Goal: Transaction & Acquisition: Purchase product/service

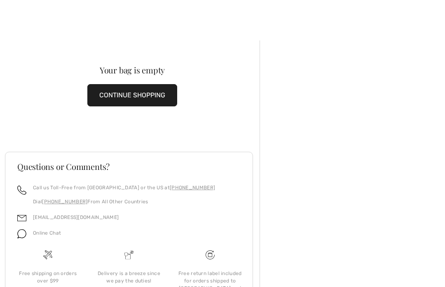
click at [143, 93] on button "CONTINUE SHOPPING" at bounding box center [132, 95] width 90 height 22
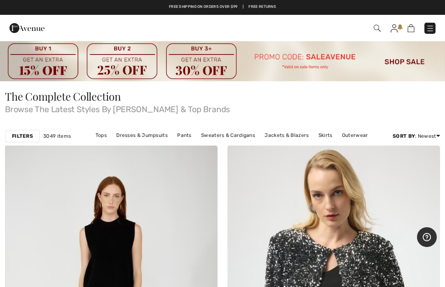
click at [404, 63] on img at bounding box center [222, 60] width 445 height 41
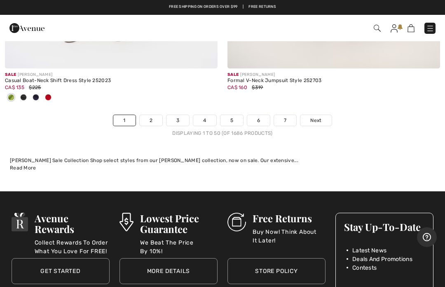
scroll to position [9269, 0]
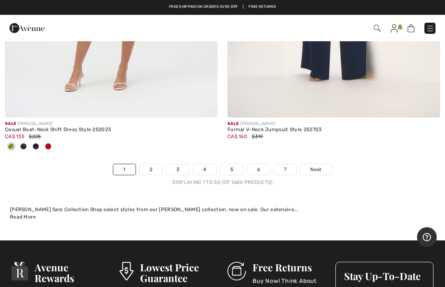
click at [319, 166] on span "Next" at bounding box center [316, 169] width 11 height 7
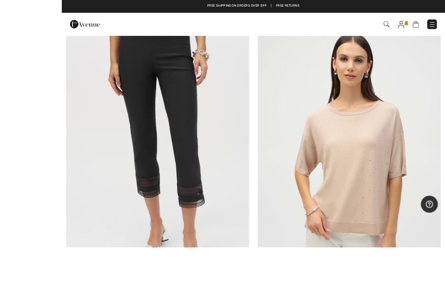
scroll to position [2869, 0]
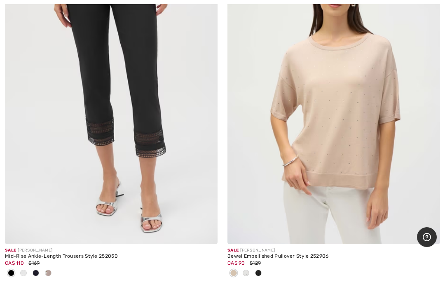
click at [139, 133] on img at bounding box center [111, 84] width 213 height 319
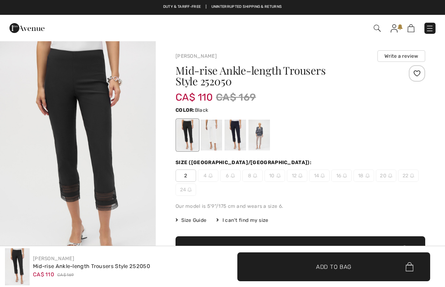
checkbox input "true"
click at [217, 136] on div at bounding box center [211, 135] width 21 height 31
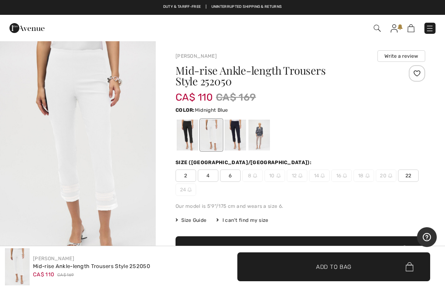
click at [241, 132] on div at bounding box center [235, 135] width 21 height 31
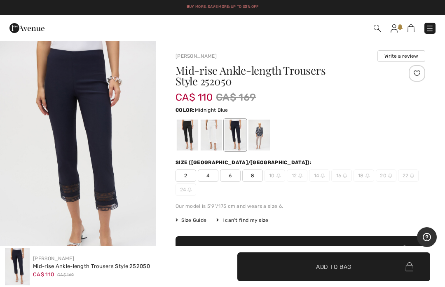
click at [264, 134] on div at bounding box center [259, 135] width 21 height 31
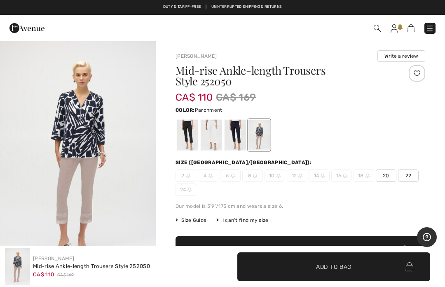
click at [242, 131] on div at bounding box center [235, 135] width 21 height 31
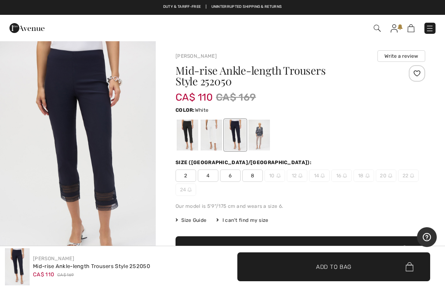
click at [217, 130] on div at bounding box center [211, 135] width 21 height 31
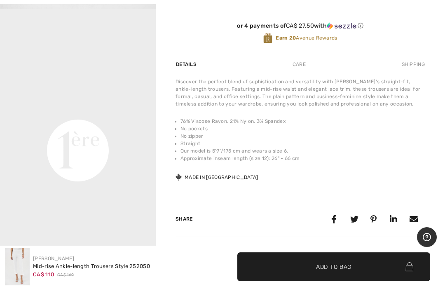
scroll to position [266, 0]
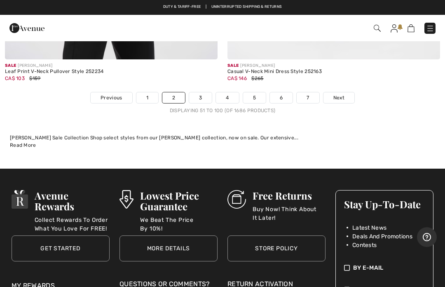
scroll to position [9407, 0]
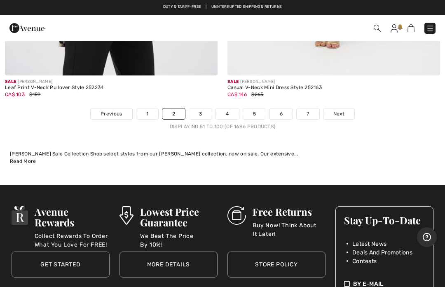
click at [341, 110] on span "Next" at bounding box center [339, 113] width 11 height 7
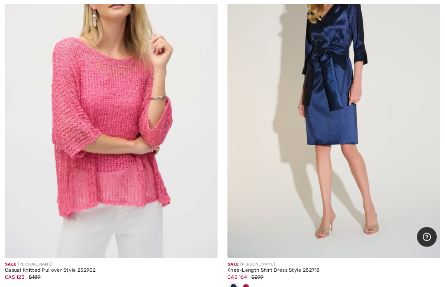
scroll to position [3896, 0]
click at [108, 144] on img at bounding box center [111, 98] width 213 height 319
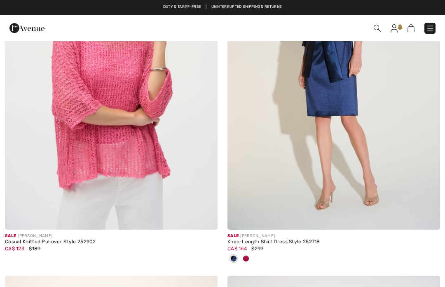
checkbox input "true"
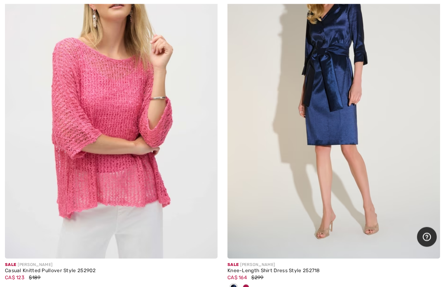
scroll to position [3896, 0]
click at [247, 286] on span at bounding box center [246, 287] width 7 height 7
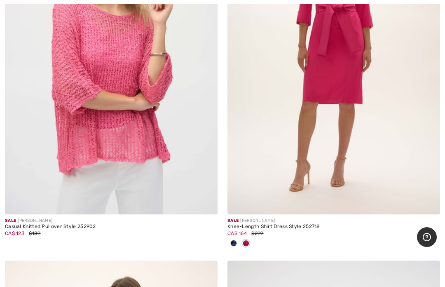
scroll to position [3941, 0]
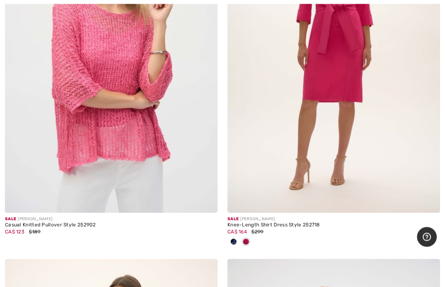
click at [236, 239] on span at bounding box center [234, 242] width 7 height 7
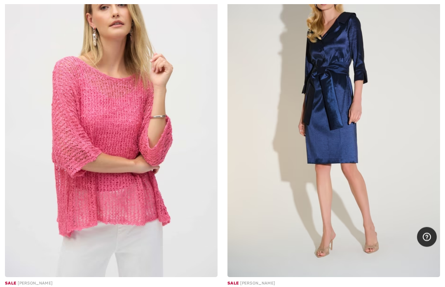
scroll to position [3878, 0]
click at [384, 115] on img at bounding box center [334, 117] width 213 height 319
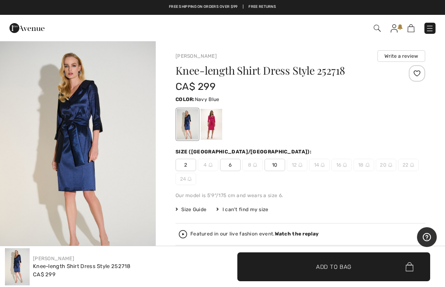
click at [215, 111] on div at bounding box center [211, 124] width 21 height 31
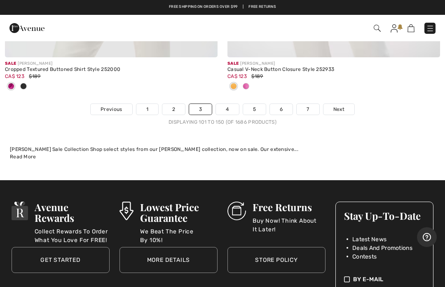
scroll to position [9289, 0]
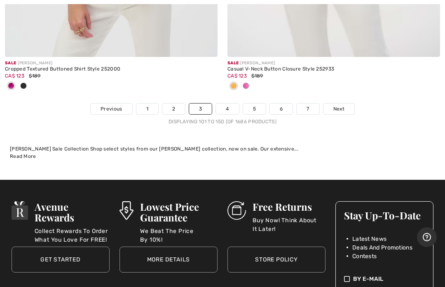
click at [342, 105] on span "Next" at bounding box center [339, 108] width 11 height 7
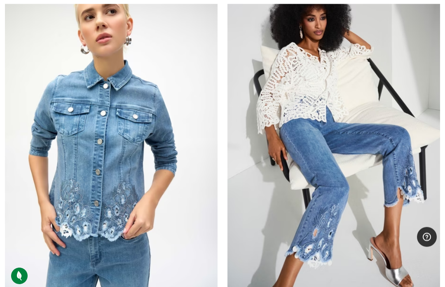
scroll to position [6810, 0]
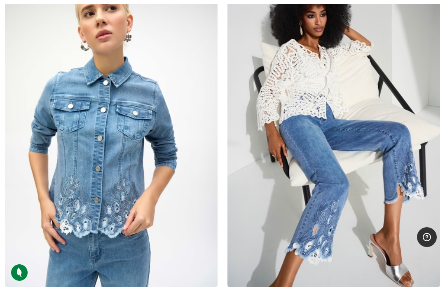
click at [367, 123] on img at bounding box center [334, 127] width 213 height 319
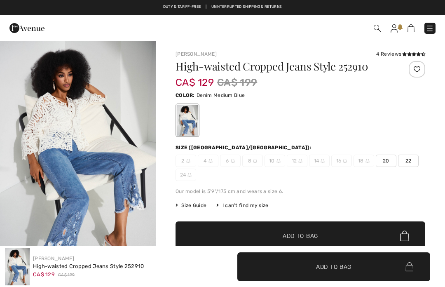
checkbox input "true"
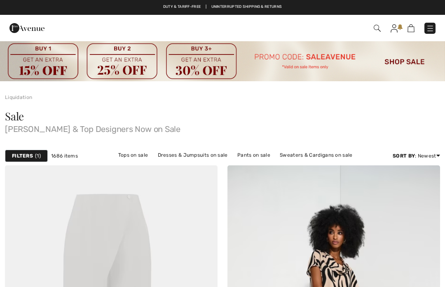
scroll to position [6839, 0]
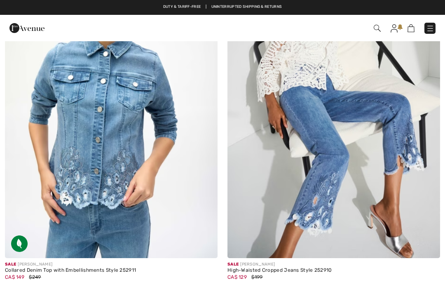
checkbox input "true"
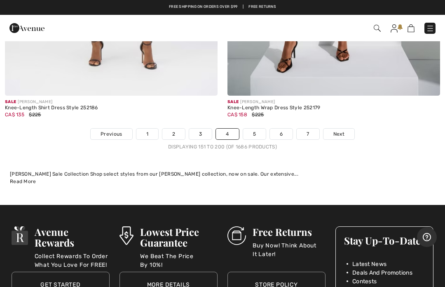
scroll to position [9193, 0]
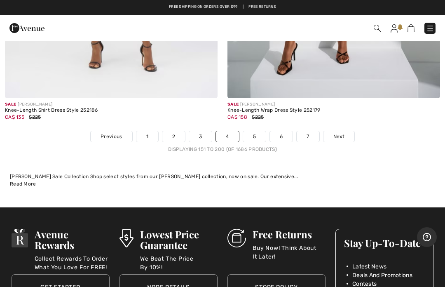
click at [341, 133] on span "Next" at bounding box center [339, 136] width 11 height 7
click at [344, 131] on link "Next" at bounding box center [339, 136] width 31 height 11
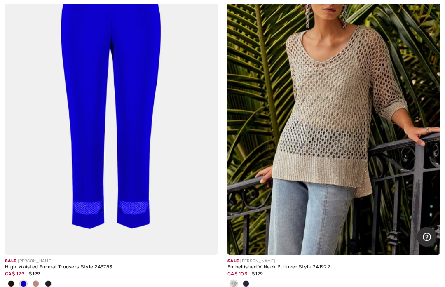
scroll to position [4226, 0]
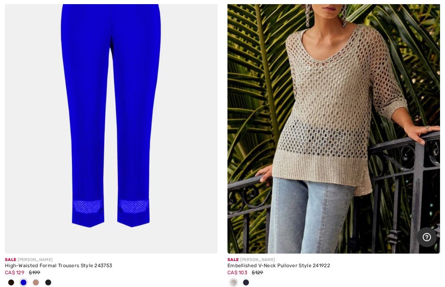
click at [247, 283] on div at bounding box center [246, 283] width 12 height 14
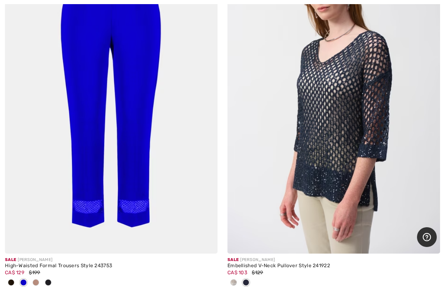
click at [368, 109] on img at bounding box center [334, 93] width 213 height 319
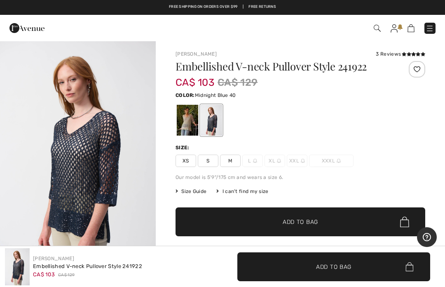
click at [210, 162] on span "S" at bounding box center [208, 161] width 21 height 12
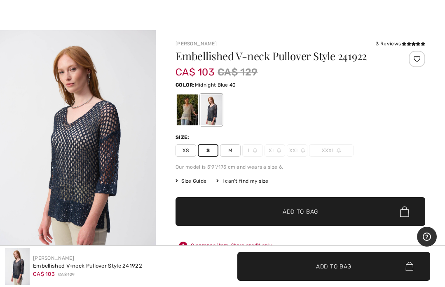
scroll to position [10, 0]
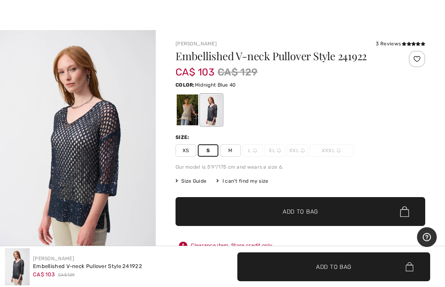
click at [249, 238] on div "Clearance item. Store credit only." at bounding box center [301, 245] width 250 height 15
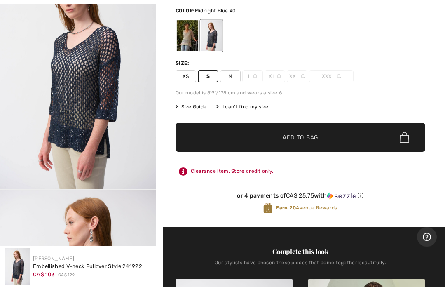
scroll to position [86, 0]
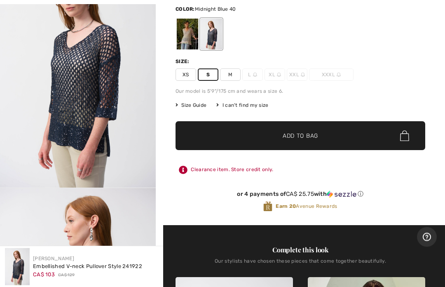
click at [387, 132] on span "✔ Added to Bag Add to Bag" at bounding box center [301, 136] width 250 height 29
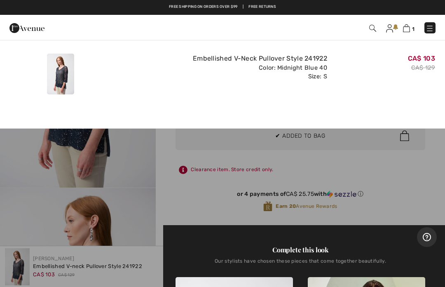
scroll to position [0, 0]
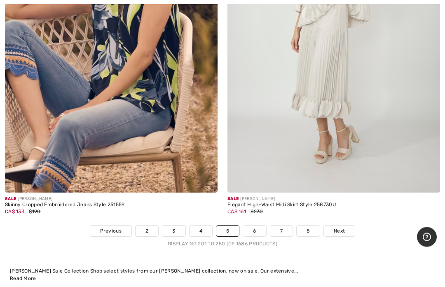
scroll to position [9194, 0]
click at [346, 226] on link "Next" at bounding box center [339, 231] width 31 height 11
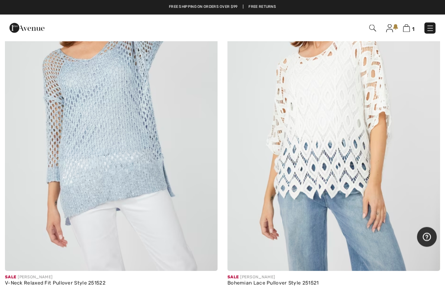
scroll to position [564, 0]
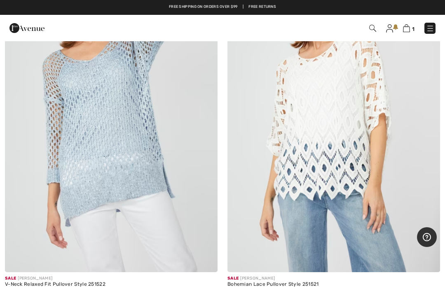
click at [121, 157] on img at bounding box center [111, 112] width 213 height 319
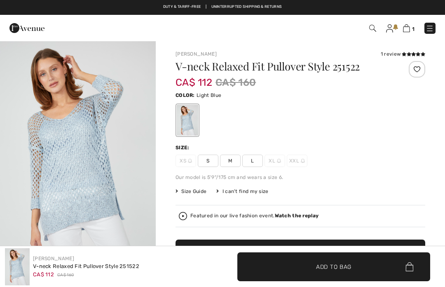
checkbox input "true"
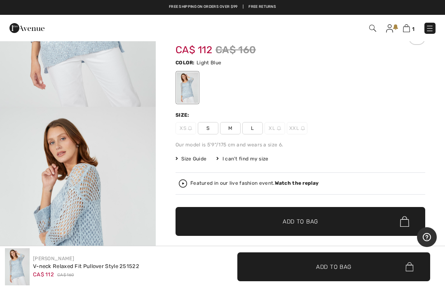
scroll to position [134, 0]
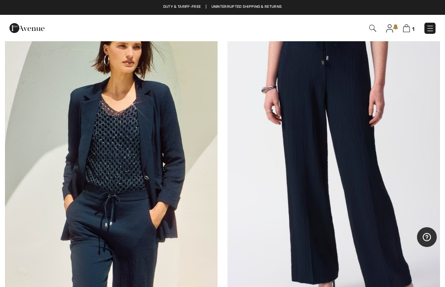
scroll to position [3461, 0]
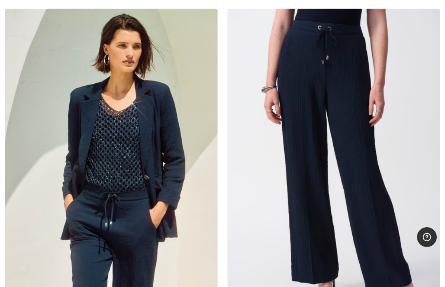
click at [152, 136] on img at bounding box center [111, 168] width 213 height 319
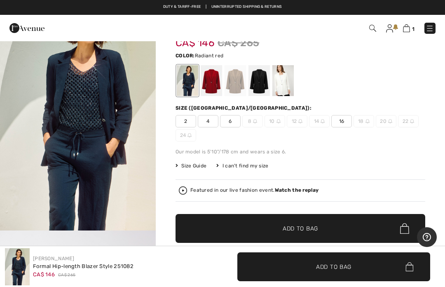
click at [207, 81] on div at bounding box center [211, 80] width 21 height 31
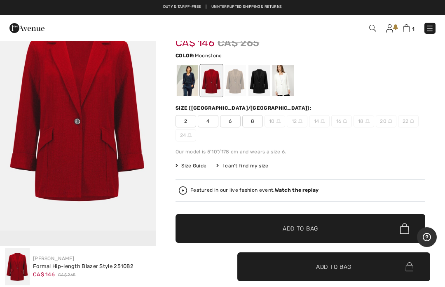
click at [236, 80] on div at bounding box center [235, 80] width 21 height 31
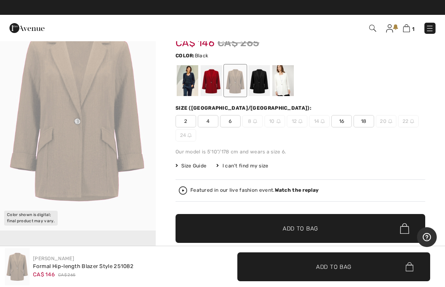
click at [259, 75] on div at bounding box center [259, 80] width 21 height 31
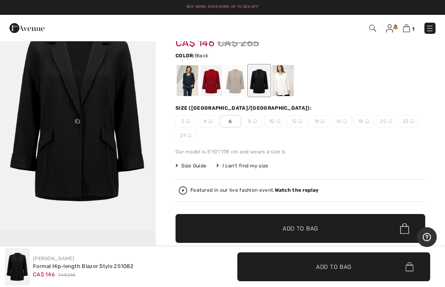
click at [278, 79] on div at bounding box center [283, 80] width 21 height 31
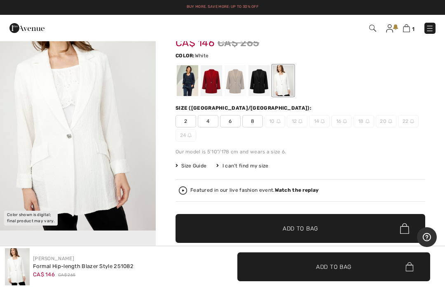
click at [193, 86] on div at bounding box center [187, 80] width 21 height 31
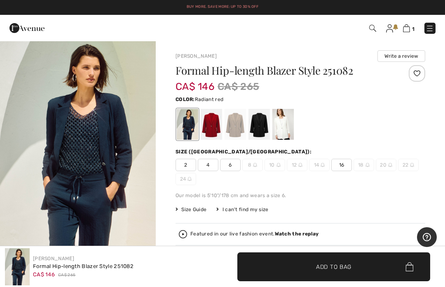
click at [203, 124] on div at bounding box center [211, 124] width 21 height 31
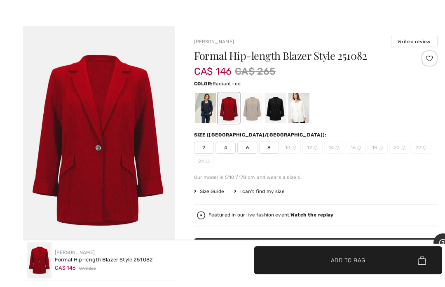
scroll to position [16, 0]
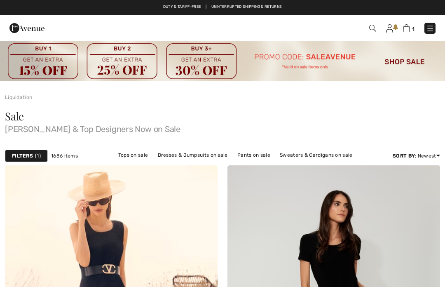
checkbox input "true"
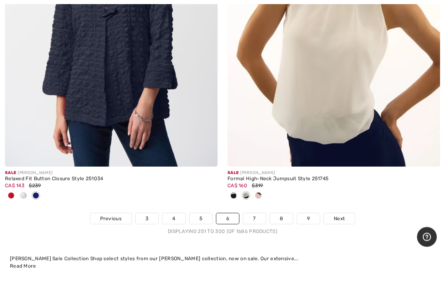
scroll to position [9328, 0]
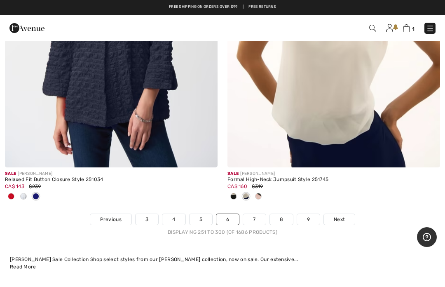
click at [338, 216] on span "Next" at bounding box center [339, 219] width 11 height 7
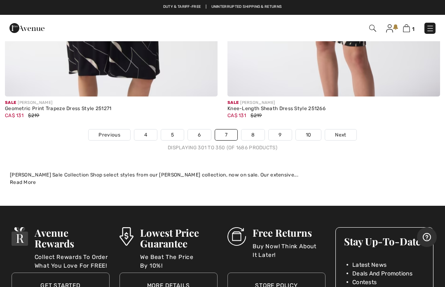
scroll to position [9383, 0]
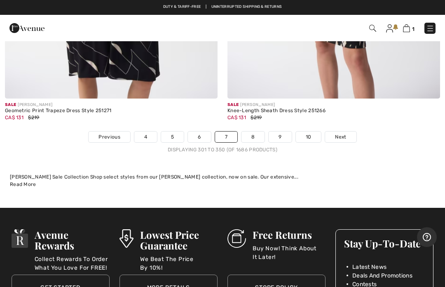
click at [345, 133] on span "Next" at bounding box center [340, 136] width 11 height 7
click at [346, 133] on span "Next" at bounding box center [340, 136] width 11 height 7
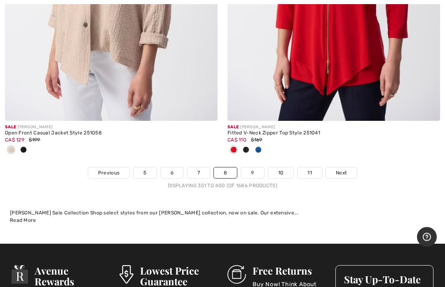
scroll to position [9211, 0]
click at [346, 169] on link "Next" at bounding box center [341, 172] width 31 height 11
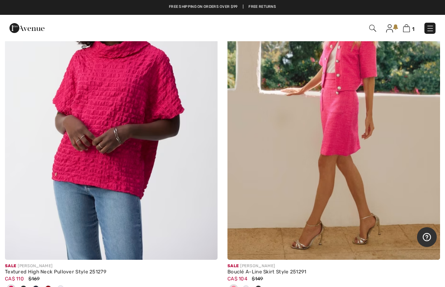
scroll to position [6959, 0]
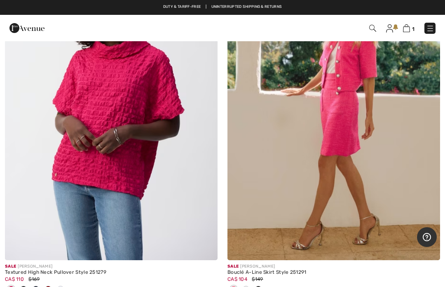
click at [351, 111] on img at bounding box center [334, 100] width 213 height 319
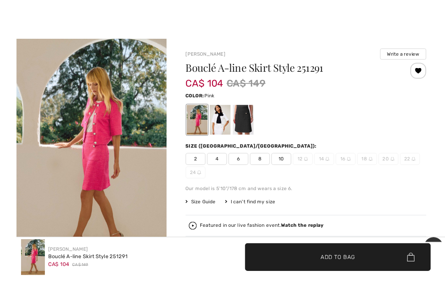
scroll to position [27, 0]
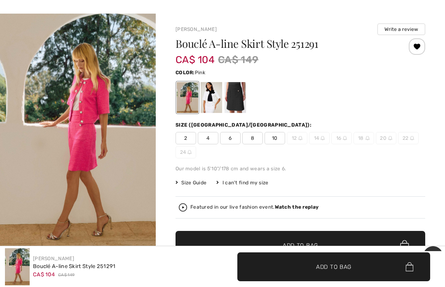
click at [214, 97] on div at bounding box center [211, 97] width 21 height 31
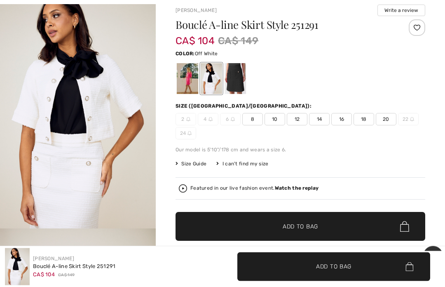
scroll to position [46, 0]
click at [188, 77] on div at bounding box center [187, 78] width 21 height 31
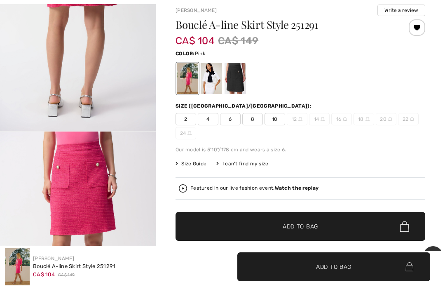
scroll to position [568, 0]
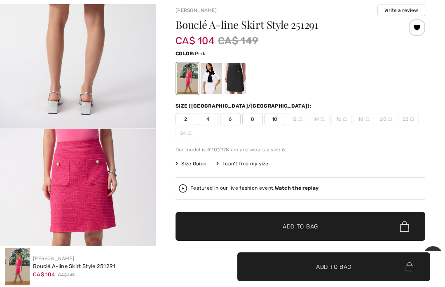
click at [235, 117] on span "6" at bounding box center [230, 119] width 21 height 12
click at [302, 236] on span "✔ Added to Bag Add to Bag" at bounding box center [301, 226] width 250 height 29
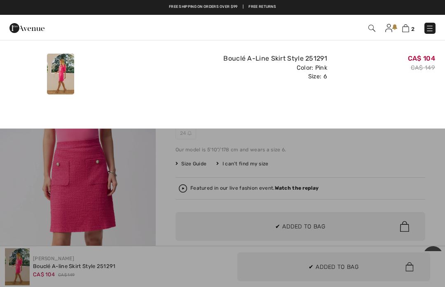
scroll to position [0, 0]
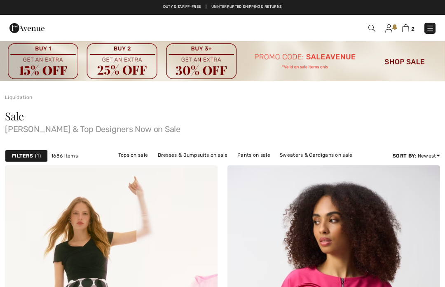
scroll to position [6844, 0]
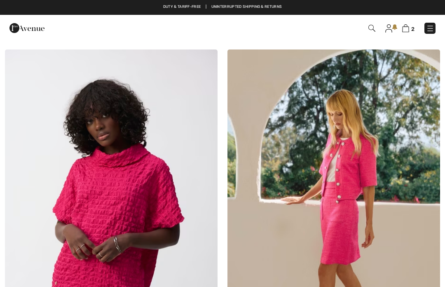
checkbox input "true"
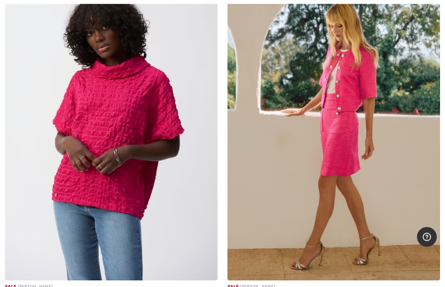
scroll to position [6939, 0]
click at [353, 103] on img at bounding box center [334, 120] width 213 height 319
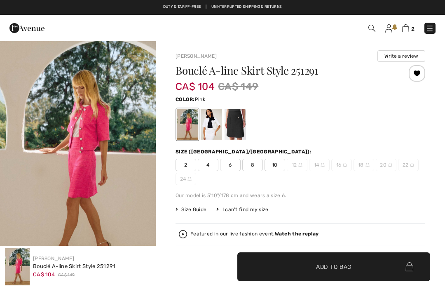
checkbox input "true"
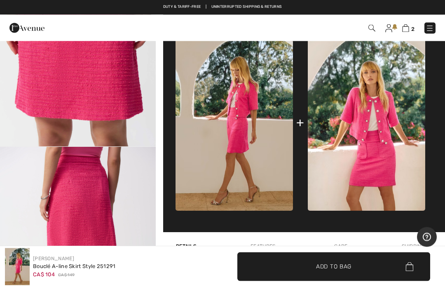
scroll to position [361, 0]
click at [386, 110] on img at bounding box center [367, 122] width 118 height 177
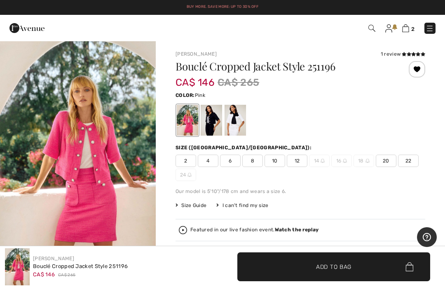
click at [233, 158] on span "6" at bounding box center [230, 161] width 21 height 12
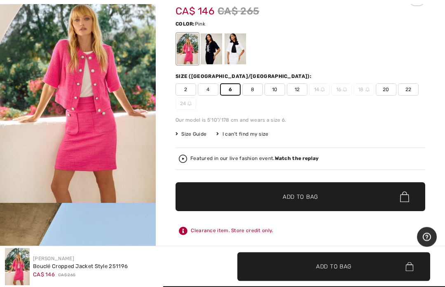
scroll to position [71, 0]
click at [297, 206] on span "✔ Added to Bag Add to Bag" at bounding box center [301, 196] width 250 height 29
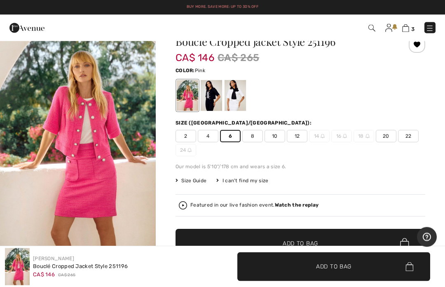
scroll to position [25, 0]
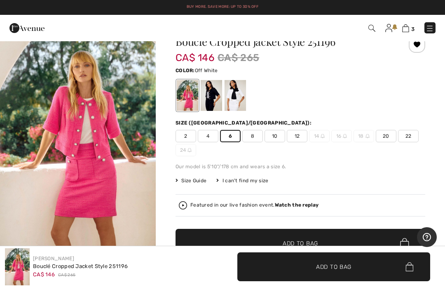
click at [242, 99] on div at bounding box center [235, 95] width 21 height 31
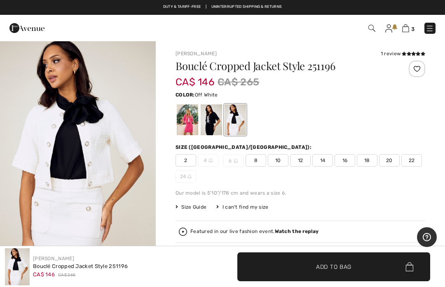
scroll to position [0, 0]
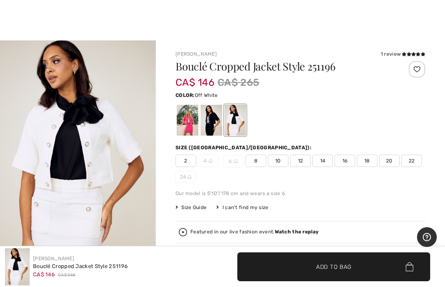
click at [126, 120] on img "1 / 4" at bounding box center [78, 157] width 156 height 234
click at [214, 120] on div at bounding box center [211, 120] width 21 height 31
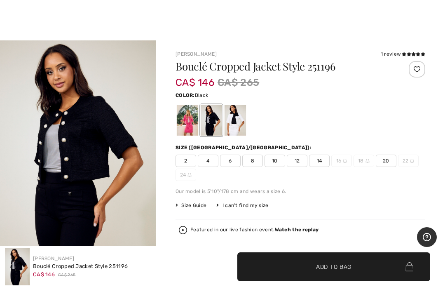
click at [186, 125] on div at bounding box center [187, 120] width 21 height 31
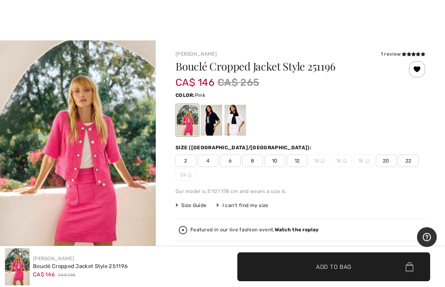
click at [232, 159] on span "6" at bounding box center [230, 161] width 21 height 12
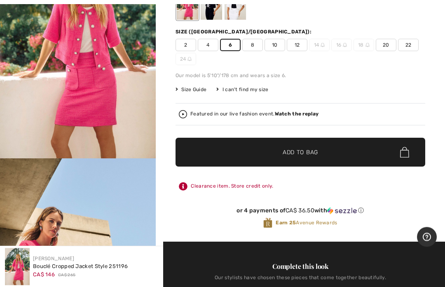
scroll to position [116, 0]
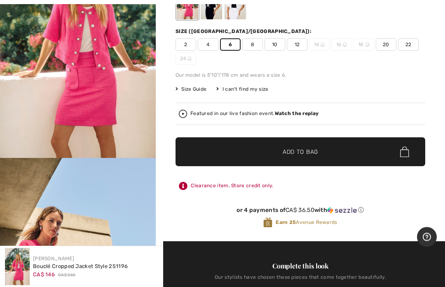
click at [292, 146] on span "✔ Added to Bag Add to Bag" at bounding box center [301, 152] width 250 height 29
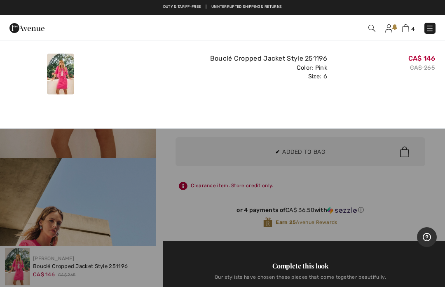
scroll to position [0, 0]
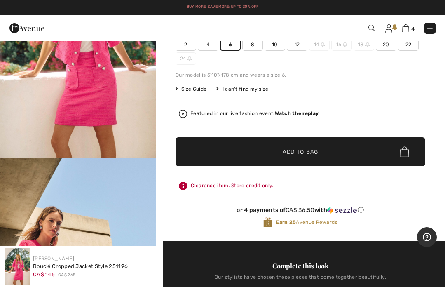
click at [405, 31] on img at bounding box center [406, 28] width 7 height 8
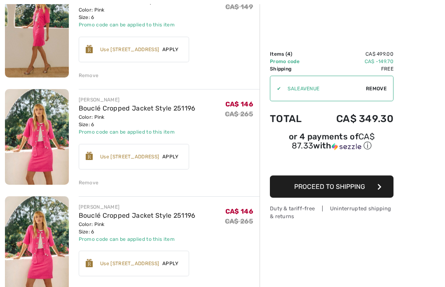
scroll to position [233, 0]
click at [95, 283] on div "[PERSON_NAME] Bouclé Cropped Jacket Style 251196 Color: Pink Size: 6 Final Sale…" at bounding box center [169, 244] width 181 height 97
click at [89, 287] on div "Remove" at bounding box center [89, 289] width 20 height 7
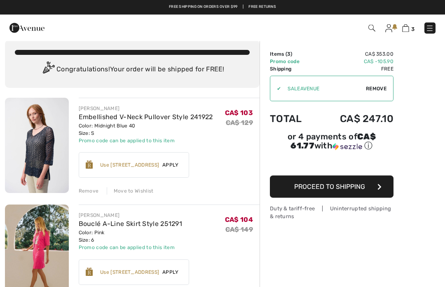
scroll to position [0, 0]
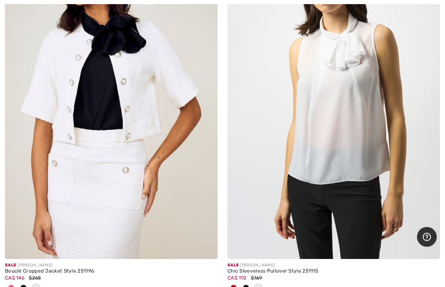
scroll to position [8056, 0]
click at [243, 285] on span at bounding box center [246, 288] width 7 height 7
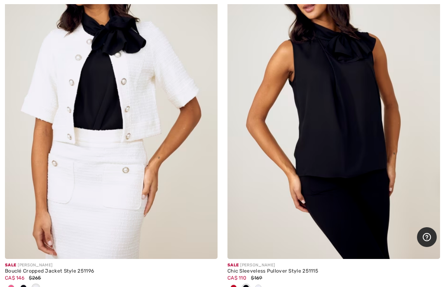
click at [232, 285] on span at bounding box center [234, 288] width 7 height 7
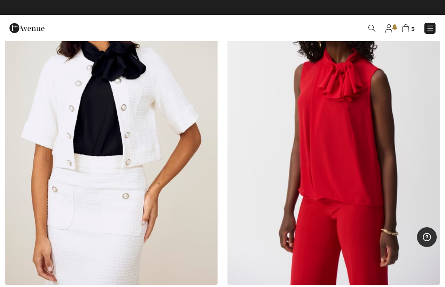
scroll to position [8026, 0]
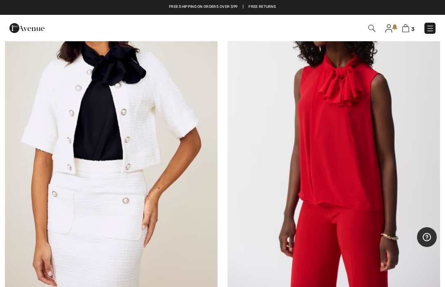
click at [353, 108] on img at bounding box center [334, 129] width 213 height 319
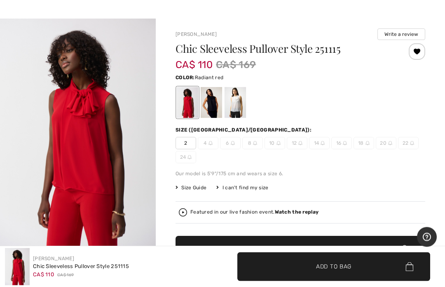
scroll to position [22, 0]
click at [238, 109] on div at bounding box center [235, 102] width 21 height 31
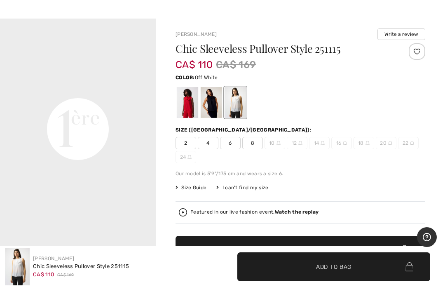
scroll to position [475, 0]
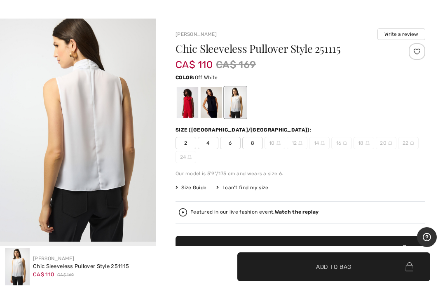
click at [211, 117] on div at bounding box center [211, 102] width 21 height 31
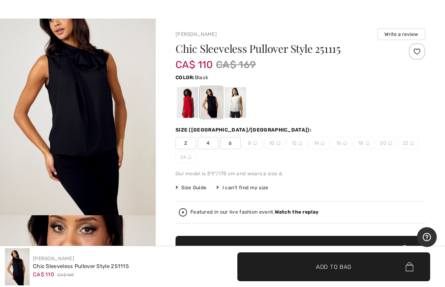
scroll to position [0, 0]
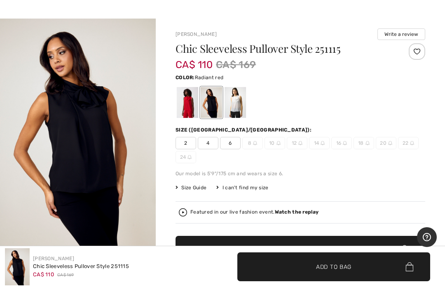
click at [183, 113] on div at bounding box center [187, 102] width 21 height 31
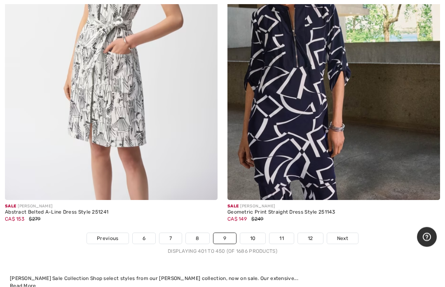
scroll to position [9284, 0]
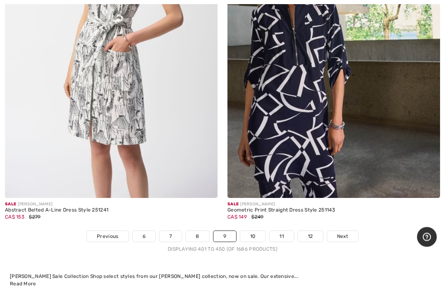
click at [351, 231] on link "Next" at bounding box center [342, 236] width 31 height 11
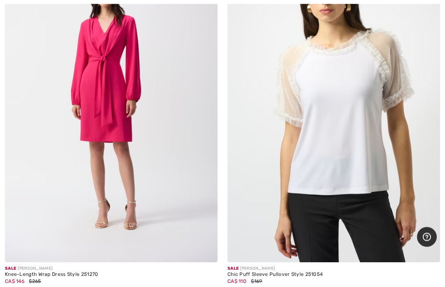
scroll to position [224, 0]
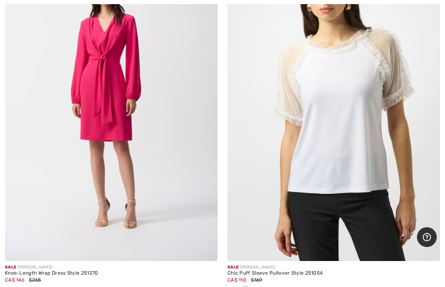
click at [351, 118] on img at bounding box center [334, 101] width 213 height 319
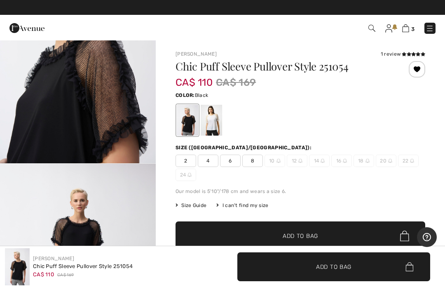
scroll to position [814, 0]
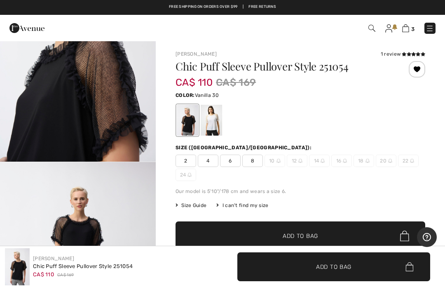
click at [210, 113] on div at bounding box center [211, 120] width 21 height 31
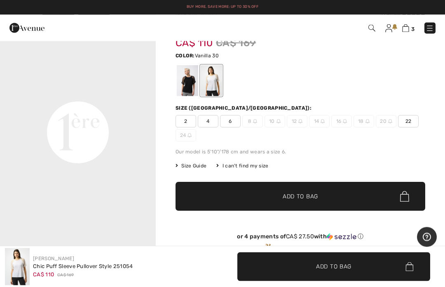
scroll to position [0, 0]
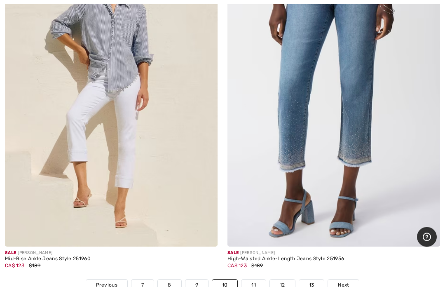
scroll to position [9198, 0]
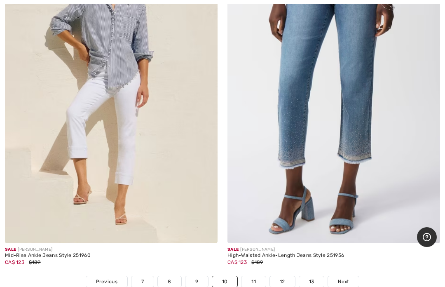
click at [363, 103] on img at bounding box center [334, 83] width 213 height 319
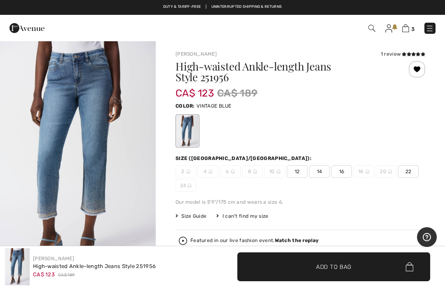
click at [344, 241] on div "Featured in our live fashion event. Watch the replay" at bounding box center [300, 241] width 243 height 8
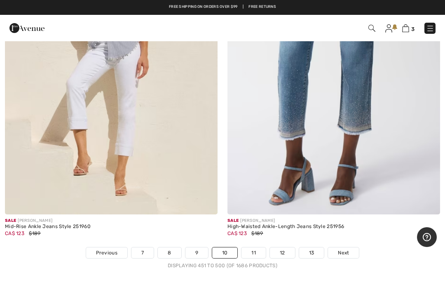
click at [341, 248] on link "Next" at bounding box center [343, 252] width 31 height 11
click at [339, 249] on span "Next" at bounding box center [343, 252] width 11 height 7
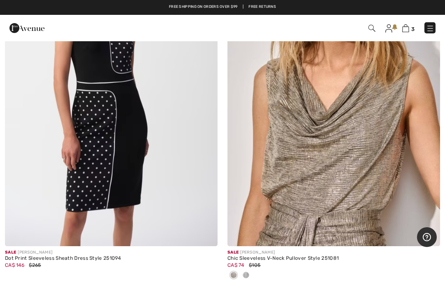
scroll to position [9044, 0]
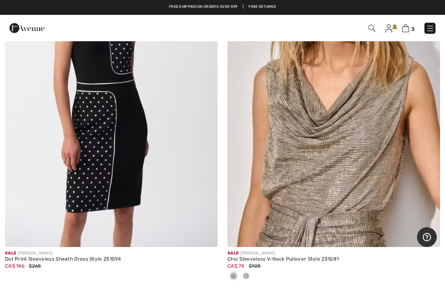
click at [360, 160] on img at bounding box center [334, 87] width 213 height 319
click at [349, 132] on img at bounding box center [334, 87] width 213 height 319
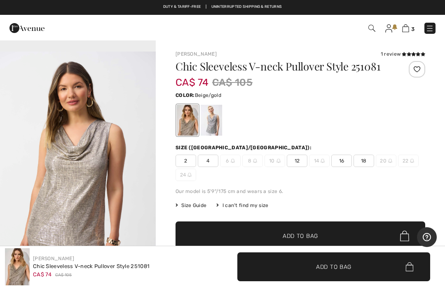
scroll to position [737, 0]
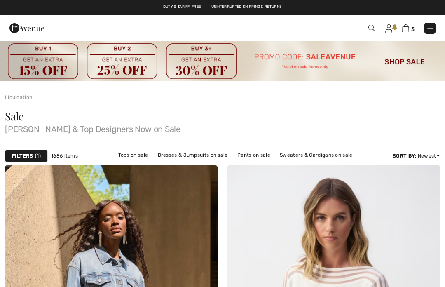
checkbox input "true"
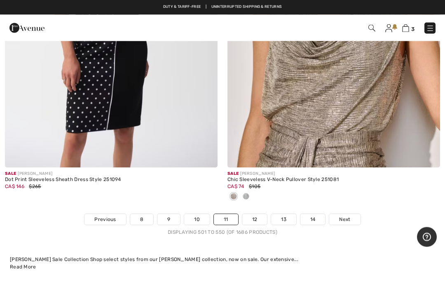
scroll to position [9122, 0]
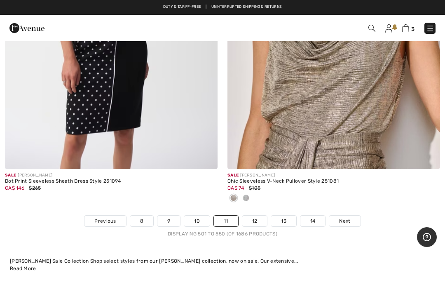
click at [348, 217] on span "Next" at bounding box center [344, 220] width 11 height 7
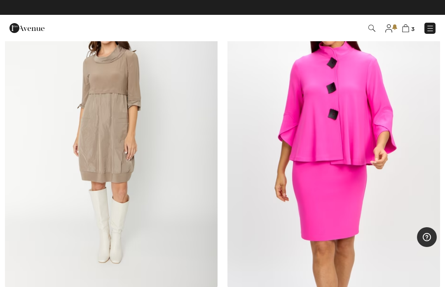
scroll to position [5019, 0]
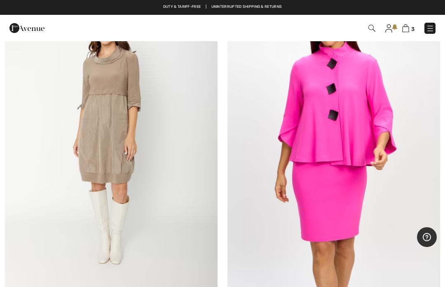
click at [103, 218] on img at bounding box center [111, 128] width 213 height 319
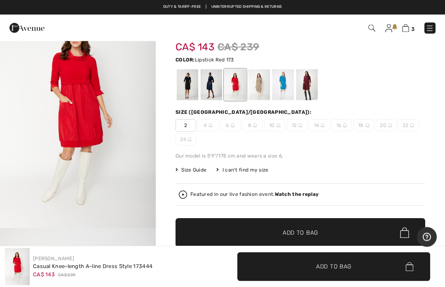
scroll to position [44, 0]
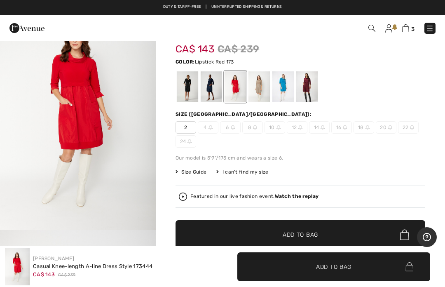
click at [264, 88] on div at bounding box center [259, 86] width 21 height 31
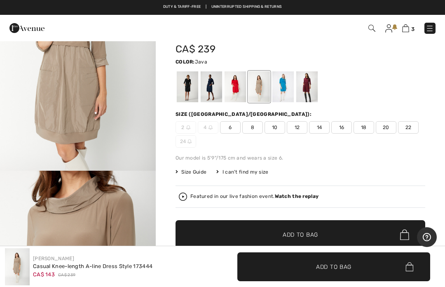
scroll to position [761, 0]
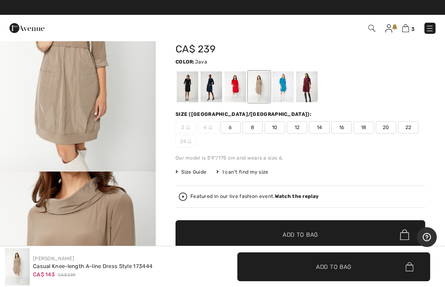
click at [216, 88] on div at bounding box center [211, 86] width 21 height 31
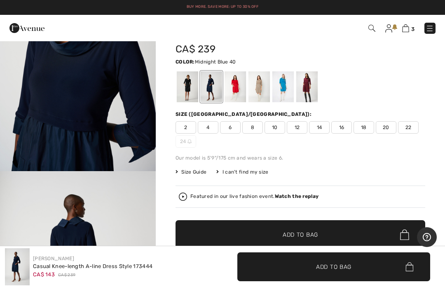
scroll to position [0, 0]
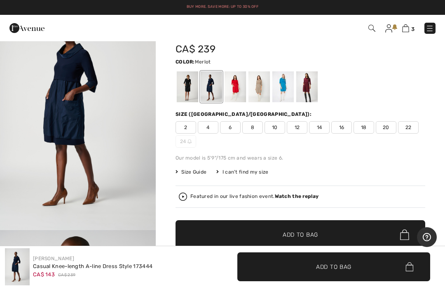
click at [311, 92] on div at bounding box center [307, 86] width 21 height 31
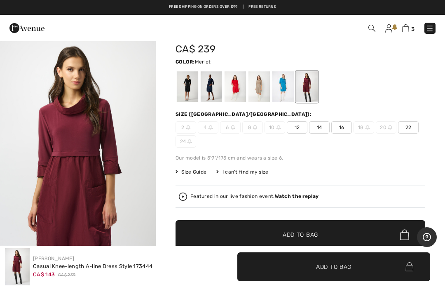
scroll to position [200, 0]
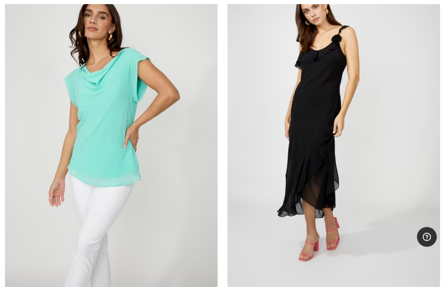
scroll to position [8325, 0]
click at [358, 135] on img at bounding box center [334, 127] width 213 height 319
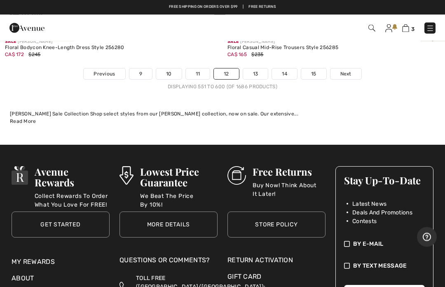
scroll to position [9350, 0]
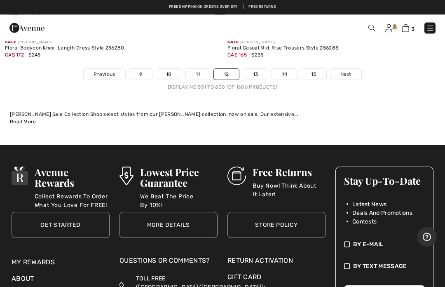
click at [352, 69] on link "Next" at bounding box center [346, 74] width 31 height 11
click at [345, 70] on link "Next" at bounding box center [346, 74] width 31 height 11
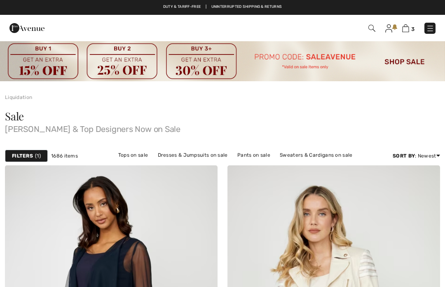
checkbox input "true"
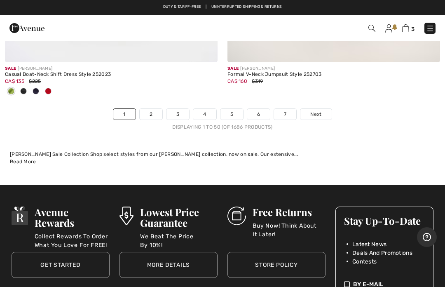
scroll to position [9309, 0]
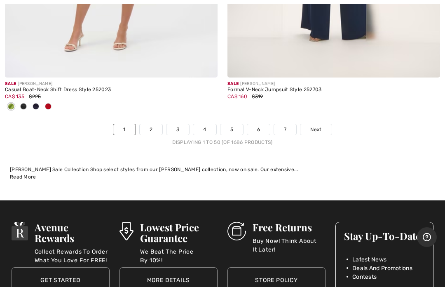
click at [320, 124] on link "Next" at bounding box center [316, 129] width 31 height 11
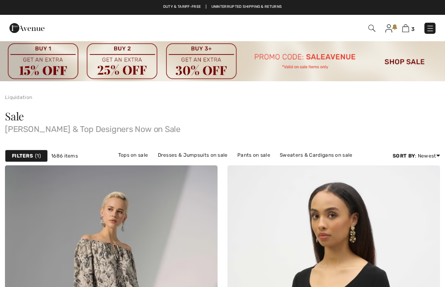
checkbox input "true"
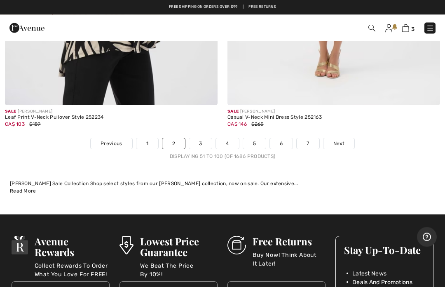
scroll to position [9366, 0]
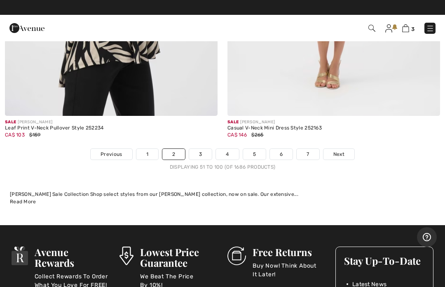
click at [340, 151] on span "Next" at bounding box center [339, 154] width 11 height 7
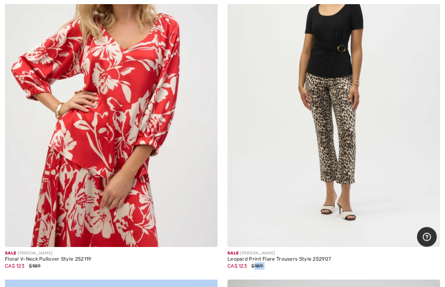
scroll to position [3556, 0]
click at [238, 181] on img at bounding box center [334, 87] width 213 height 319
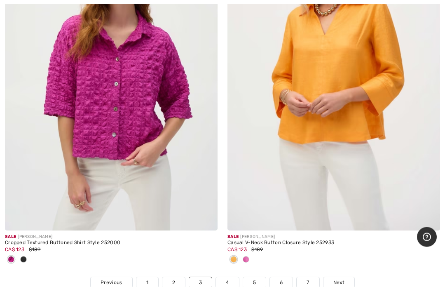
scroll to position [9115, 0]
click at [30, 253] on div at bounding box center [111, 260] width 213 height 14
click at [23, 256] on span at bounding box center [23, 259] width 7 height 7
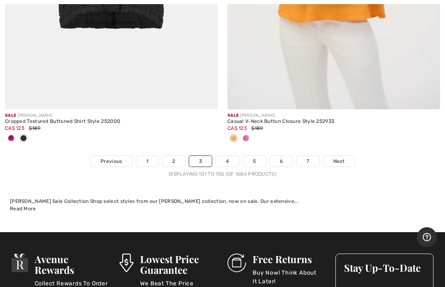
scroll to position [9248, 0]
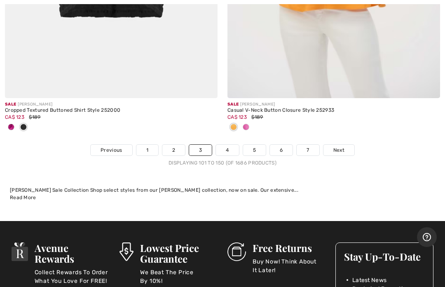
click at [340, 146] on span "Next" at bounding box center [339, 149] width 11 height 7
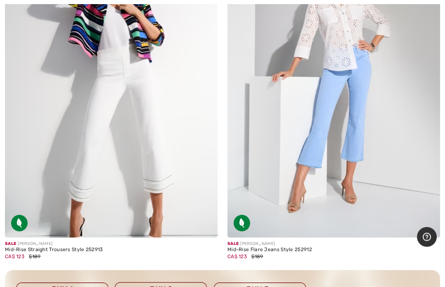
scroll to position [6425, 0]
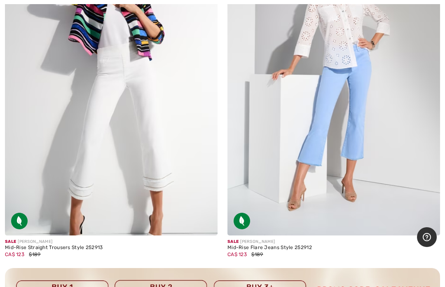
click at [125, 184] on img at bounding box center [111, 75] width 213 height 319
click at [152, 139] on img at bounding box center [111, 75] width 213 height 319
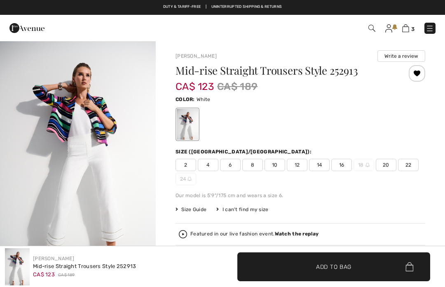
checkbox input "true"
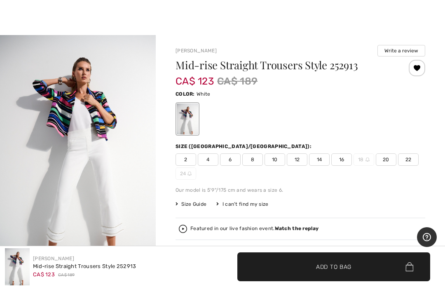
scroll to position [9, 0]
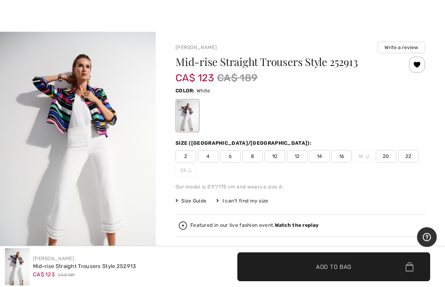
click at [210, 157] on span "4" at bounding box center [208, 156] width 21 height 12
click at [302, 258] on span "✔ Added to Bag Add to Bag" at bounding box center [301, 263] width 250 height 29
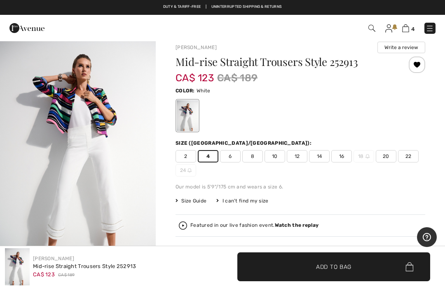
click at [408, 27] on img at bounding box center [406, 28] width 7 height 8
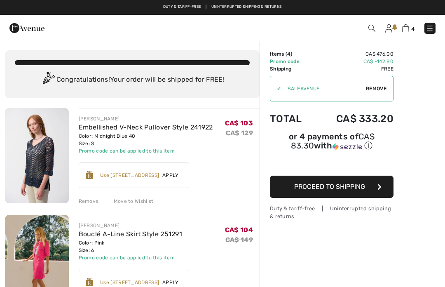
click at [90, 204] on div "Remove" at bounding box center [89, 201] width 20 height 7
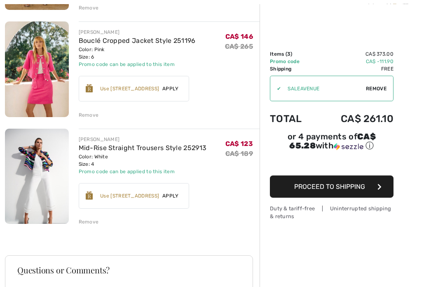
scroll to position [194, 0]
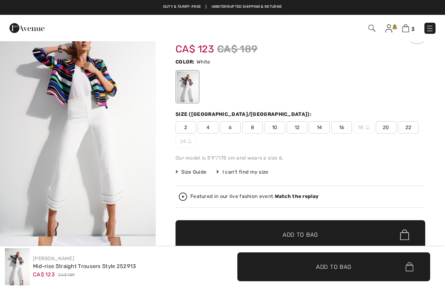
scroll to position [38, 0]
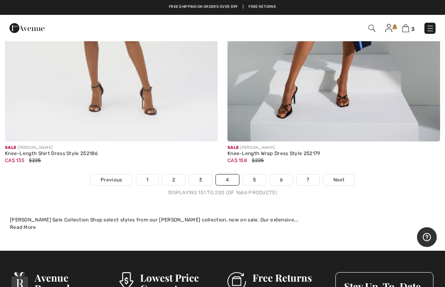
scroll to position [9150, 0]
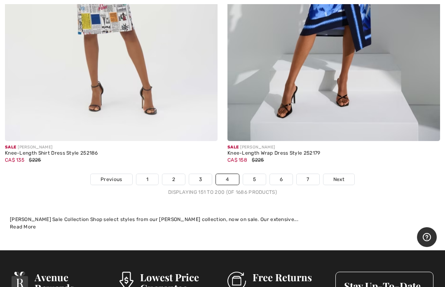
click at [340, 176] on span "Next" at bounding box center [339, 179] width 11 height 7
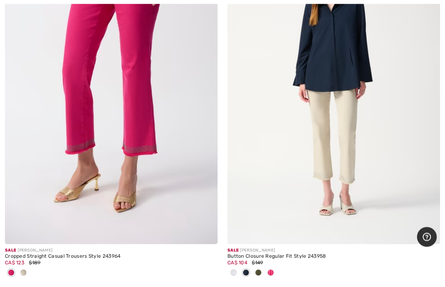
scroll to position [3140, 0]
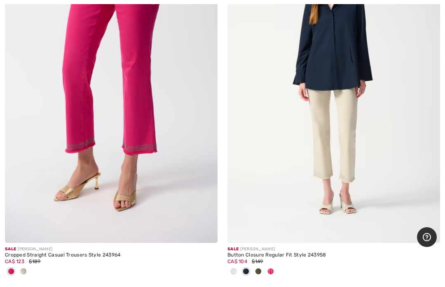
click at [28, 265] on div at bounding box center [23, 272] width 12 height 14
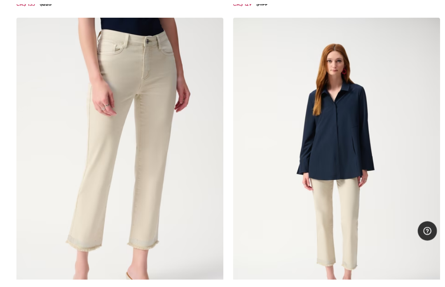
scroll to position [3074, 0]
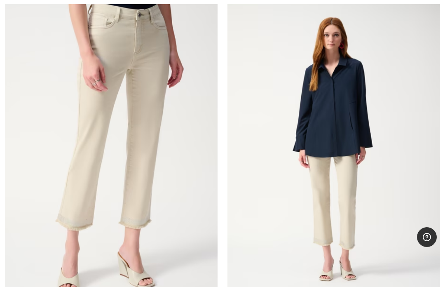
click at [142, 183] on img at bounding box center [111, 150] width 213 height 319
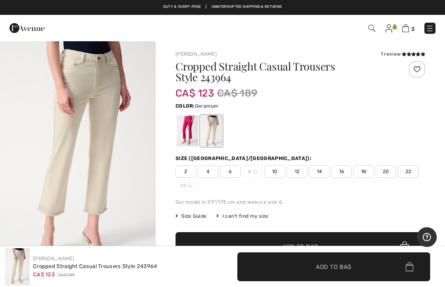
click at [187, 132] on div at bounding box center [187, 130] width 21 height 31
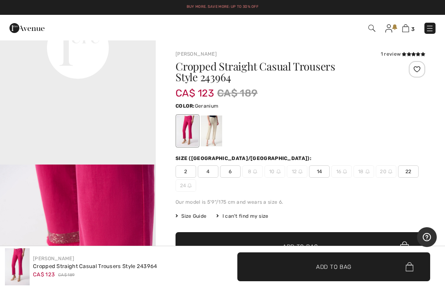
click at [99, 282] on div "Joseph Ribkoff Cropped Straight Casual Trousers Style 243964 CA$ 123 CA$ 189" at bounding box center [111, 266] width 213 height 37
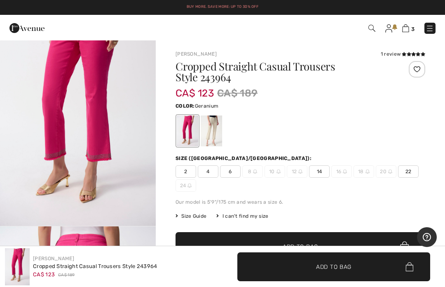
scroll to position [59, 0]
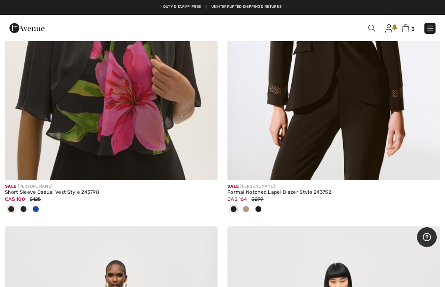
scroll to position [4714, 0]
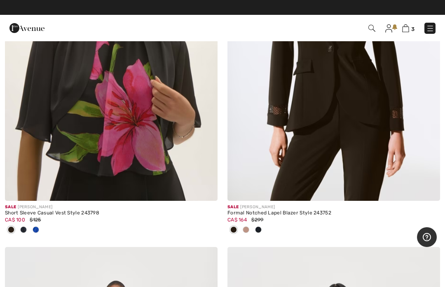
click at [249, 228] on div at bounding box center [246, 231] width 12 height 14
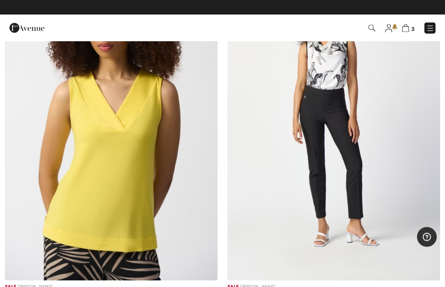
scroll to position [5717, 0]
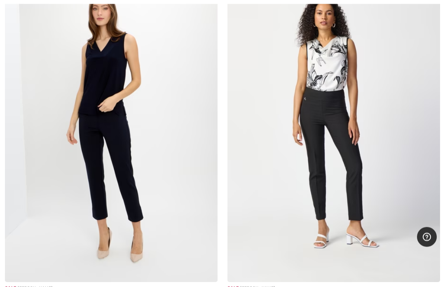
scroll to position [5715, 0]
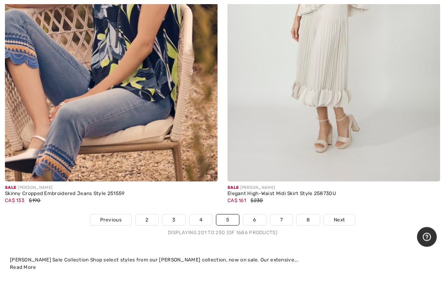
scroll to position [9205, 0]
click at [337, 216] on span "Next" at bounding box center [339, 219] width 11 height 7
click at [341, 216] on span "Next" at bounding box center [339, 219] width 11 height 7
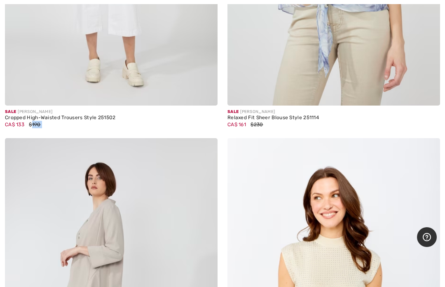
scroll to position [1445, 0]
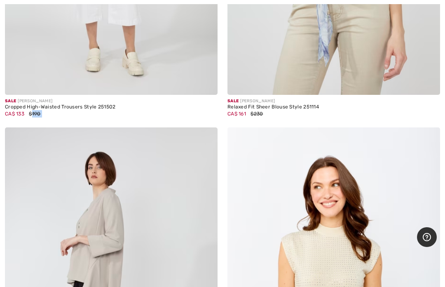
click at [410, 188] on img at bounding box center [334, 286] width 213 height 319
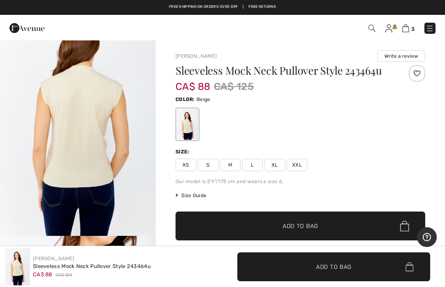
scroll to position [769, 0]
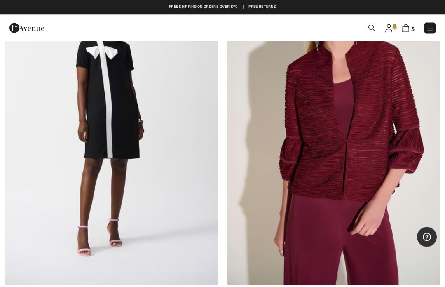
scroll to position [3139, 0]
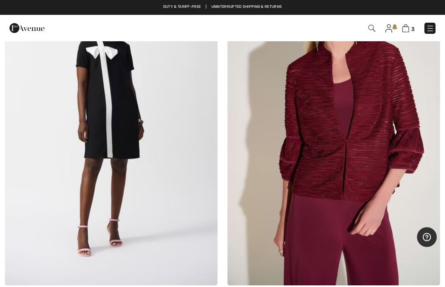
click at [350, 161] on img at bounding box center [334, 125] width 213 height 319
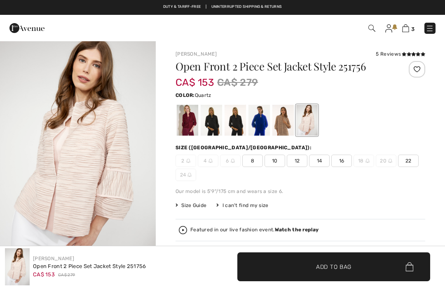
checkbox input "true"
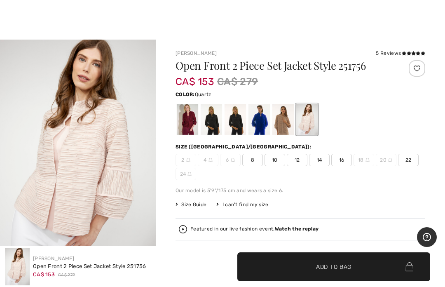
scroll to position [1, 0]
click at [188, 125] on div at bounding box center [187, 119] width 21 height 31
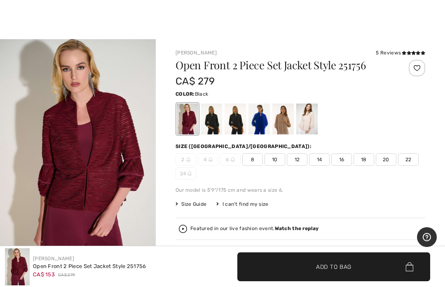
click at [215, 125] on div at bounding box center [211, 119] width 21 height 31
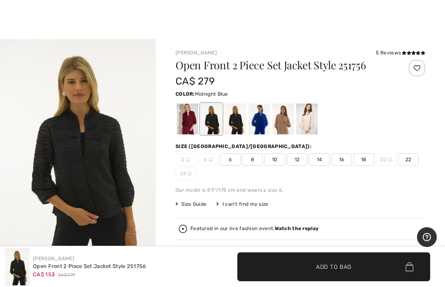
click at [240, 117] on div at bounding box center [235, 119] width 21 height 31
click at [263, 123] on div at bounding box center [259, 119] width 21 height 31
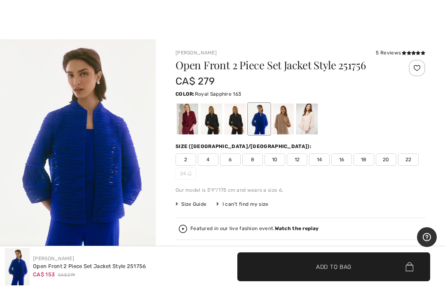
click at [285, 127] on div at bounding box center [283, 119] width 21 height 31
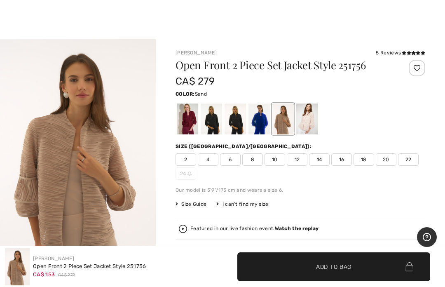
click at [314, 113] on div at bounding box center [307, 119] width 21 height 31
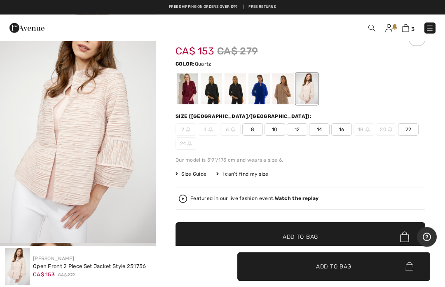
scroll to position [0, 0]
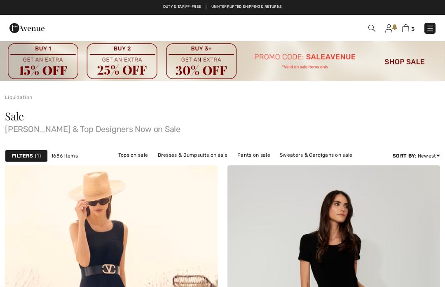
checkbox input "true"
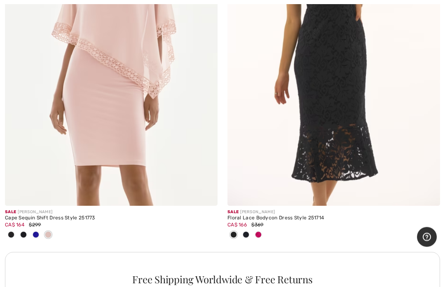
scroll to position [4314, 0]
click at [246, 231] on span at bounding box center [246, 234] width 7 height 7
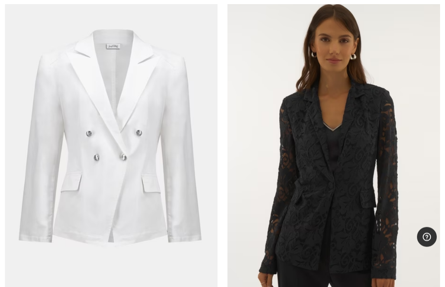
scroll to position [5382, 0]
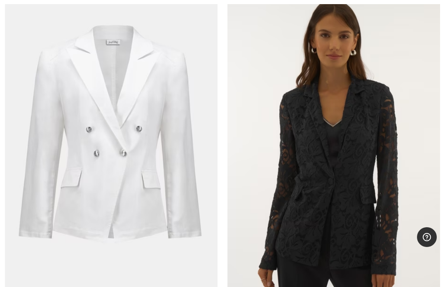
click at [122, 131] on img at bounding box center [111, 145] width 213 height 319
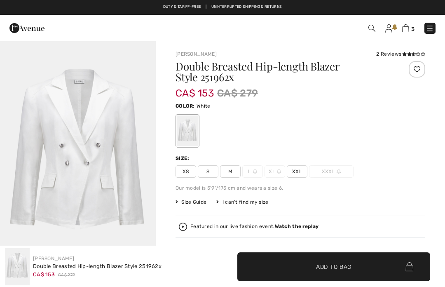
checkbox input "true"
click at [155, 193] on img "1 / 1" at bounding box center [78, 157] width 156 height 234
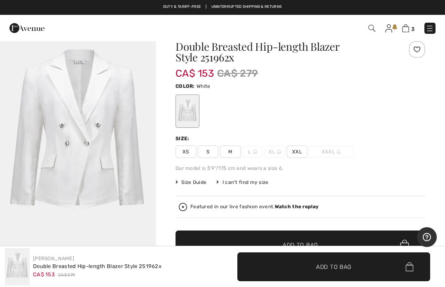
scroll to position [11, 0]
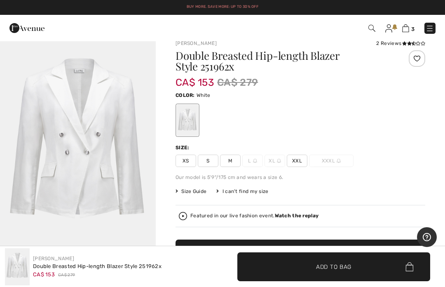
click at [214, 161] on span "S" at bounding box center [208, 161] width 21 height 12
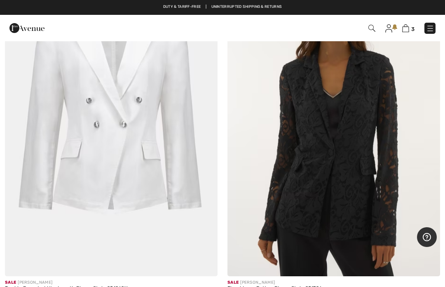
click at [351, 137] on img at bounding box center [334, 116] width 213 height 319
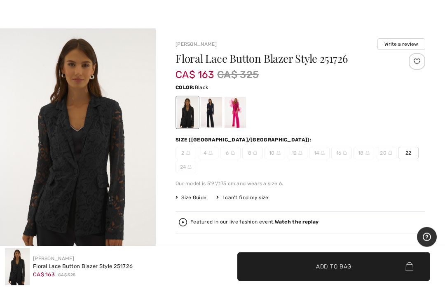
scroll to position [12, 0]
click at [238, 110] on div at bounding box center [235, 112] width 21 height 31
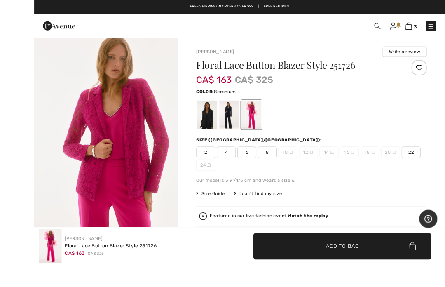
scroll to position [21, 0]
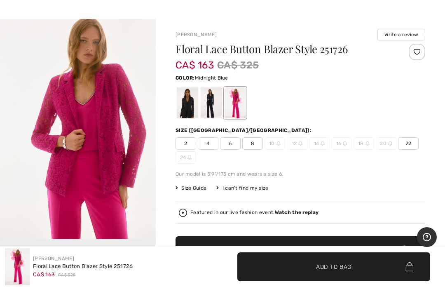
click at [210, 102] on div at bounding box center [211, 102] width 21 height 31
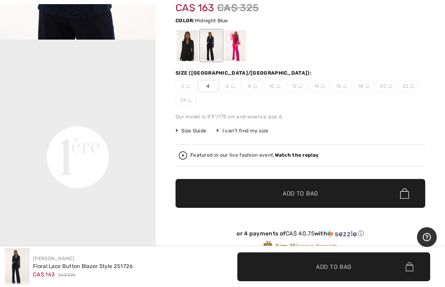
scroll to position [391, 0]
click at [236, 46] on div at bounding box center [235, 45] width 21 height 31
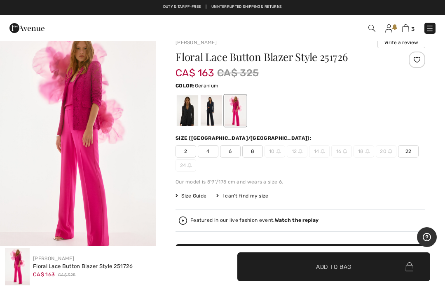
scroll to position [9, 0]
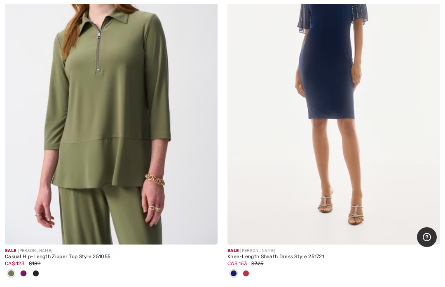
scroll to position [5807, 0]
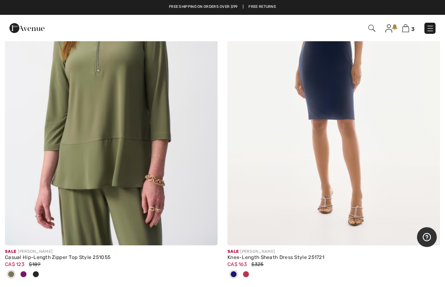
click at [248, 271] on span at bounding box center [246, 274] width 7 height 7
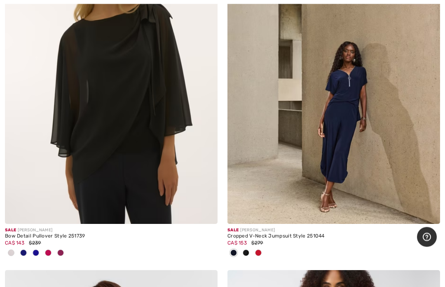
scroll to position [7009, 0]
click at [258, 250] on span at bounding box center [258, 253] width 7 height 7
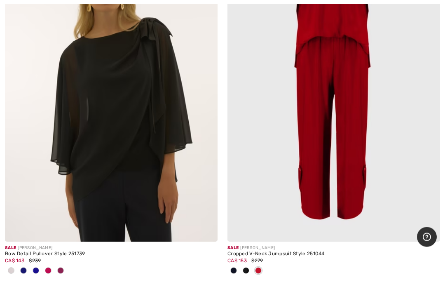
scroll to position [6994, 0]
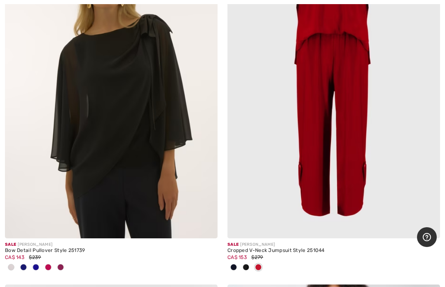
click at [301, 157] on img at bounding box center [334, 78] width 213 height 319
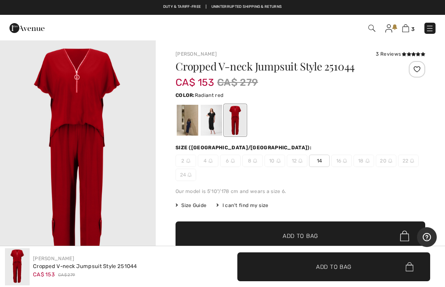
click at [102, 163] on img "1 / 1" at bounding box center [78, 157] width 156 height 234
click at [211, 123] on div at bounding box center [211, 120] width 21 height 31
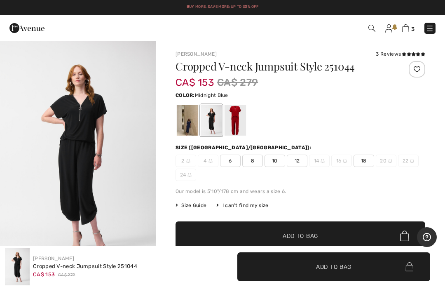
click at [192, 119] on div at bounding box center [187, 120] width 21 height 31
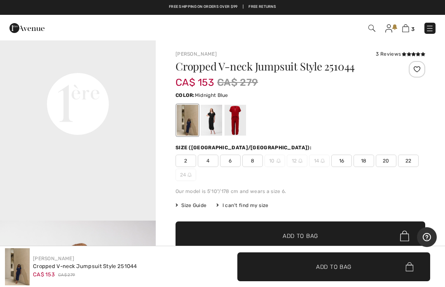
scroll to position [523, 0]
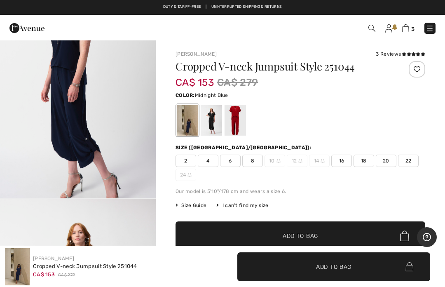
click at [237, 122] on div at bounding box center [235, 120] width 21 height 31
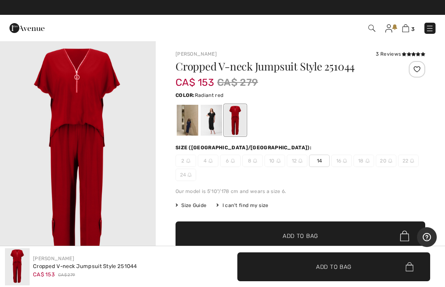
scroll to position [0, 0]
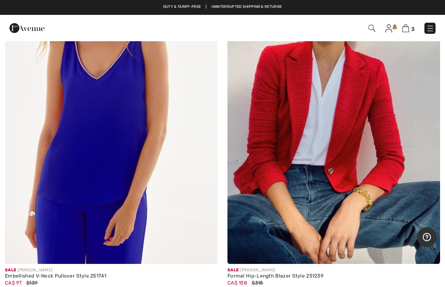
scroll to position [8430, 0]
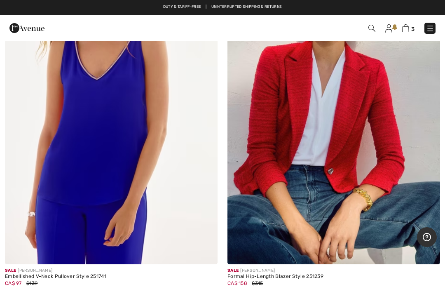
click at [96, 161] on img at bounding box center [111, 104] width 213 height 319
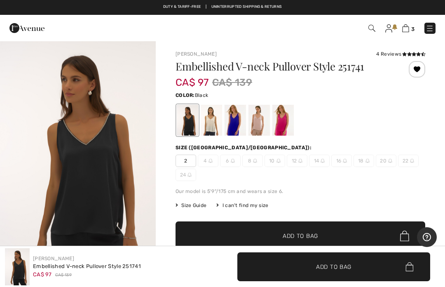
click at [233, 127] on div at bounding box center [235, 120] width 21 height 31
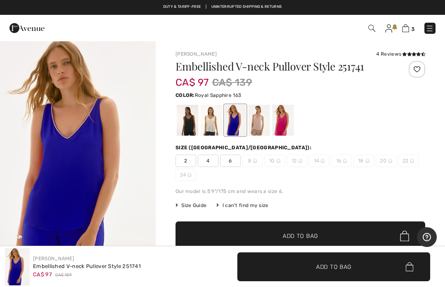
click at [231, 161] on span "6" at bounding box center [230, 161] width 21 height 12
click at [308, 231] on span "✔ Added to Bag Add to Bag" at bounding box center [301, 235] width 250 height 29
click at [215, 114] on div at bounding box center [211, 120] width 21 height 31
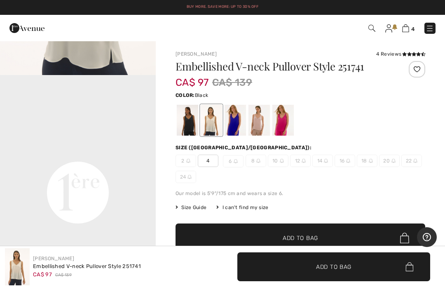
click at [186, 121] on div at bounding box center [187, 120] width 21 height 31
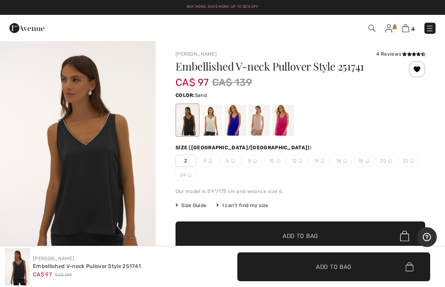
click at [259, 125] on div at bounding box center [259, 120] width 21 height 31
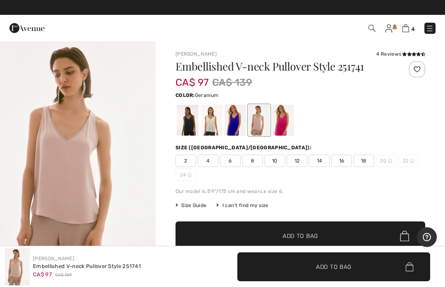
click at [282, 122] on div at bounding box center [283, 120] width 21 height 31
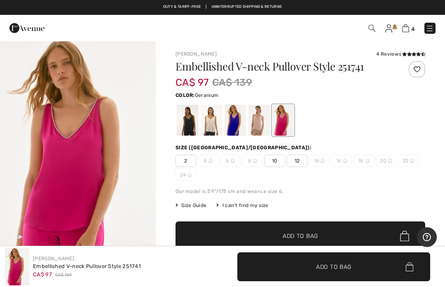
click at [406, 30] on img at bounding box center [406, 28] width 7 height 8
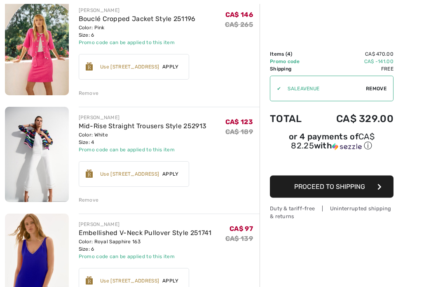
scroll to position [216, 0]
click at [88, 201] on div "Remove" at bounding box center [89, 199] width 20 height 7
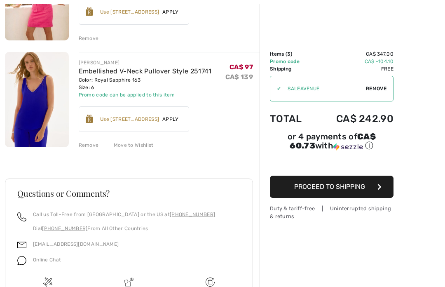
scroll to position [270, 0]
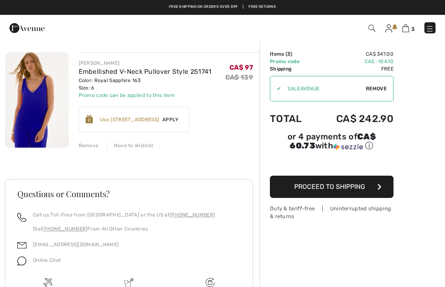
click at [92, 143] on div "Remove" at bounding box center [89, 145] width 20 height 7
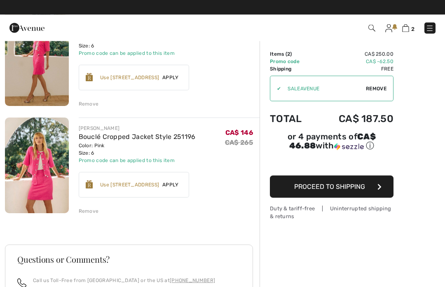
scroll to position [98, 0]
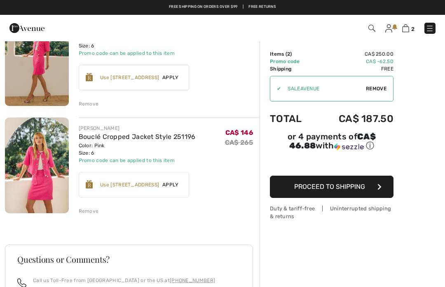
click at [360, 186] on span "Proceed to Shipping" at bounding box center [329, 187] width 71 height 8
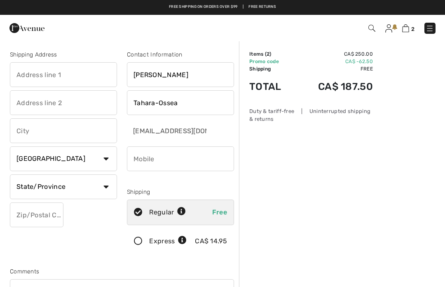
click at [66, 74] on input "text" at bounding box center [63, 74] width 107 height 25
type input "1959-[GEOGRAPHIC_DATA]"
type input "104"
type input "[GEOGRAPHIC_DATA]"
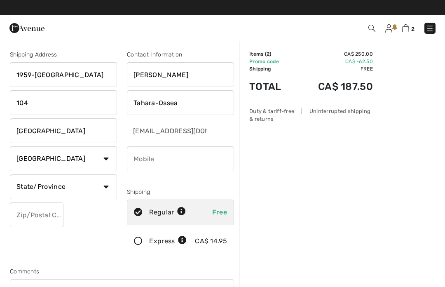
select select "BC"
type input "V4A9E3"
click at [221, 35] on div "2 Checkout" at bounding box center [314, 28] width 256 height 17
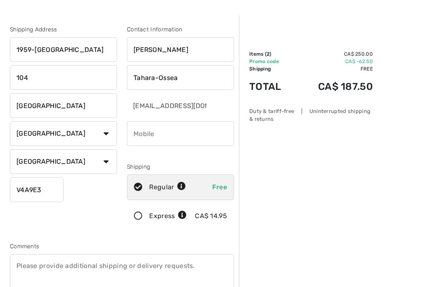
scroll to position [25, 0]
click at [157, 132] on input "phone" at bounding box center [180, 133] width 107 height 25
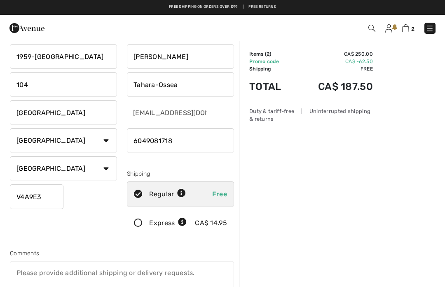
scroll to position [0, 0]
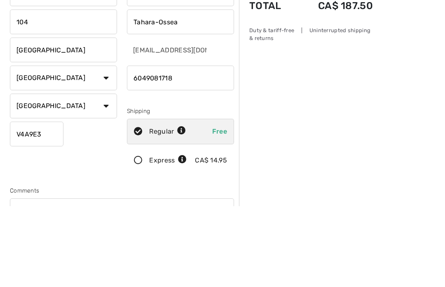
type input "6049081718"
click at [106, 146] on select "Country Canada United States Afghanistan Aland Islands Albania Algeria American…" at bounding box center [63, 158] width 107 height 25
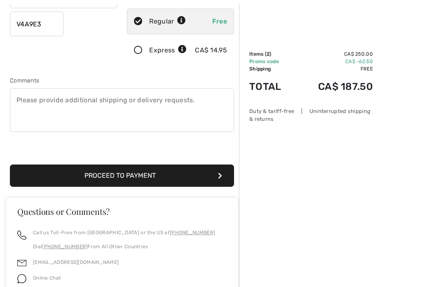
scroll to position [217, 0]
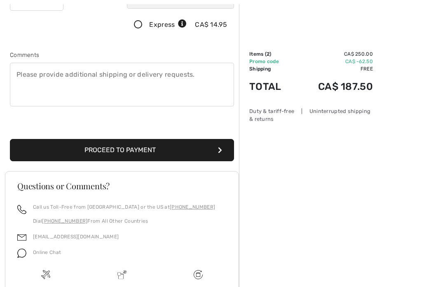
click at [222, 151] on button "Proceed to Payment" at bounding box center [122, 150] width 224 height 22
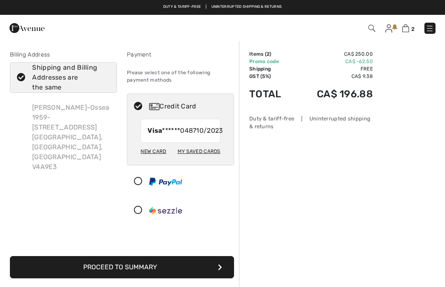
click at [28, 73] on label "Shipping and Billing Addresses are the same" at bounding box center [63, 77] width 107 height 31
click at [105, 73] on input "Shipping and Billing Addresses are the same" at bounding box center [107, 77] width 5 height 25
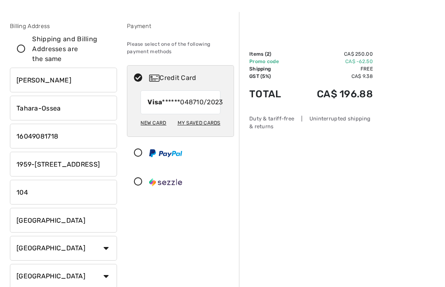
scroll to position [28, 0]
click at [21, 49] on icon at bounding box center [21, 49] width 22 height 9
click at [105, 49] on input "Shipping and Billing Addresses are the same" at bounding box center [107, 49] width 5 height 25
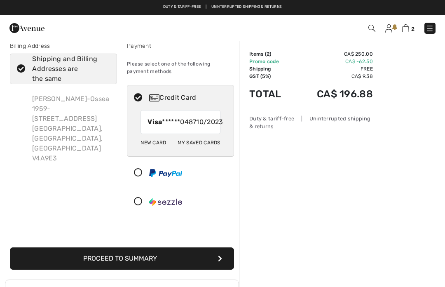
scroll to position [0, 0]
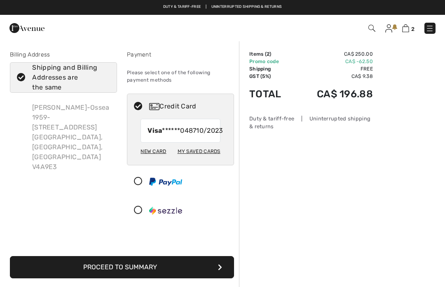
click at [21, 78] on icon at bounding box center [21, 77] width 22 height 9
click at [105, 78] on input "Shipping and Billing Addresses are the same" at bounding box center [107, 77] width 5 height 25
checkbox input "false"
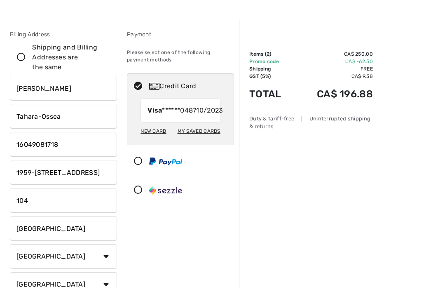
scroll to position [20, 0]
click at [97, 174] on input "1959-152Nd Street" at bounding box center [63, 172] width 107 height 25
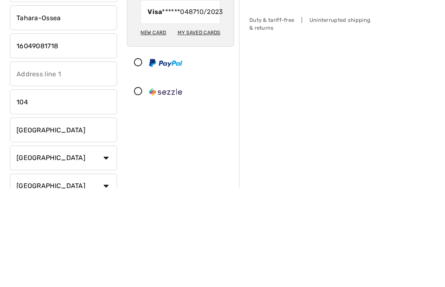
type input "202 15850"
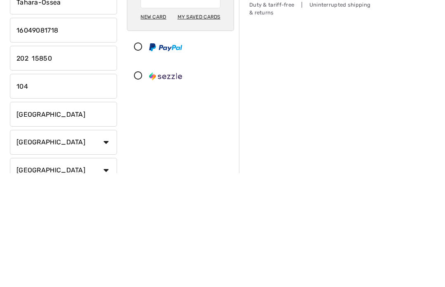
click at [73, 160] on input "202 15850" at bounding box center [63, 172] width 107 height 25
click at [29, 160] on input "202 15850" at bounding box center [63, 172] width 107 height 25
type input "202 15850 26Ave"
click at [51, 188] on input "104" at bounding box center [63, 200] width 107 height 25
type input "1"
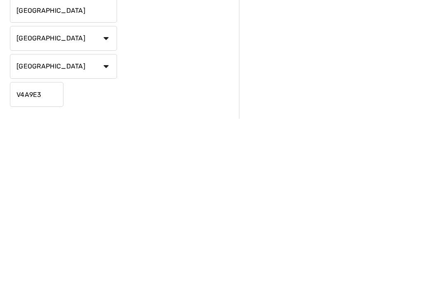
scroll to position [71, 0]
click at [49, 250] on input "V4A9E3" at bounding box center [37, 262] width 54 height 25
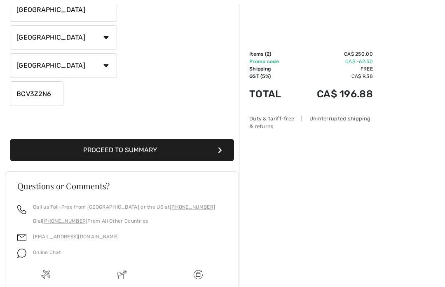
click at [55, 94] on input "BCV3Z2N6" at bounding box center [37, 93] width 54 height 25
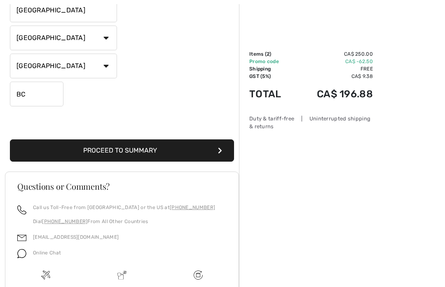
type input "B"
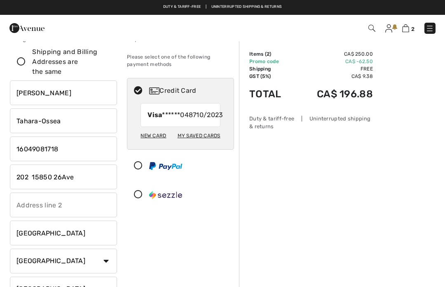
scroll to position [16, 0]
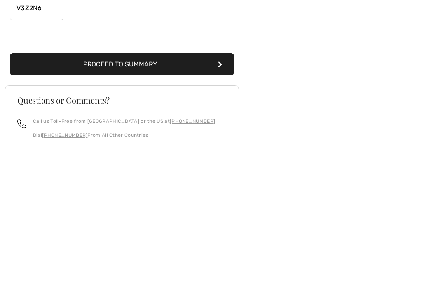
type input "V3Z2N6"
click at [216, 193] on button "Proceed to Summary" at bounding box center [122, 204] width 224 height 22
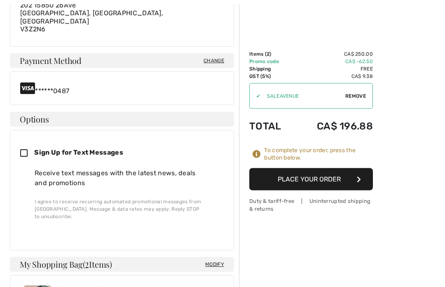
scroll to position [302, 0]
click at [28, 149] on icon at bounding box center [27, 153] width 14 height 9
checkbox input "true"
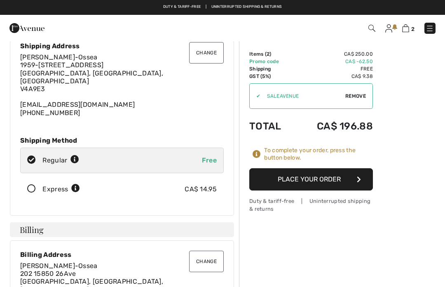
scroll to position [0, 0]
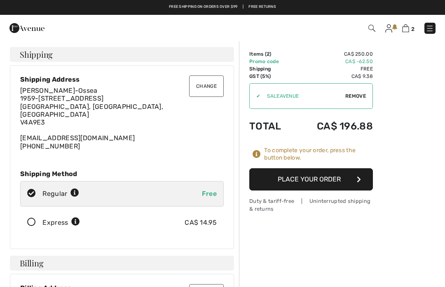
click at [31, 218] on icon at bounding box center [32, 222] width 22 height 9
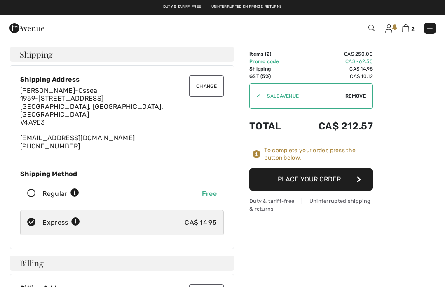
scroll to position [1, 0]
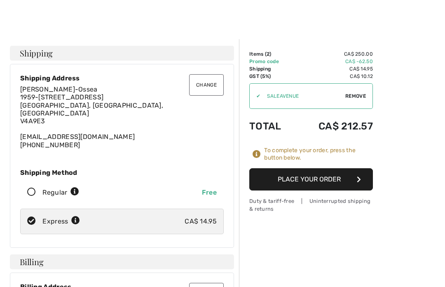
click at [34, 189] on div "Regular Free" at bounding box center [122, 193] width 204 height 26
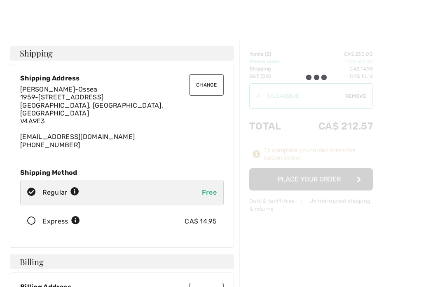
radio input "true"
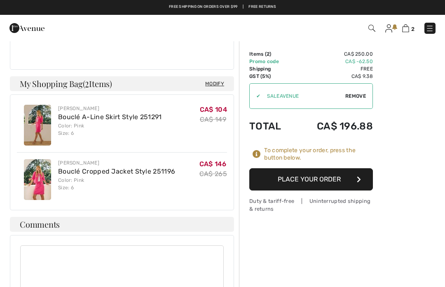
scroll to position [478, 0]
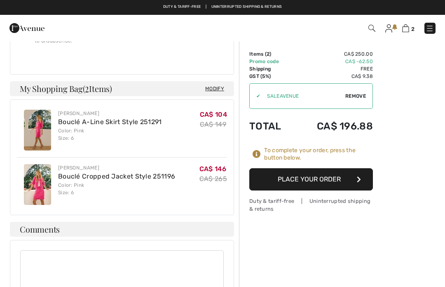
click at [407, 197] on div "Order Summary Details Items ( 2 ) CA$ 250.00 Promo code CA$ -62.50 Shipping Fre…" at bounding box center [342, 41] width 206 height 956
click at [360, 175] on button "Place Your Order" at bounding box center [312, 179] width 124 height 22
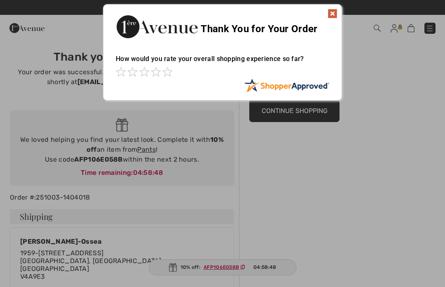
click at [333, 11] on img at bounding box center [333, 14] width 10 height 10
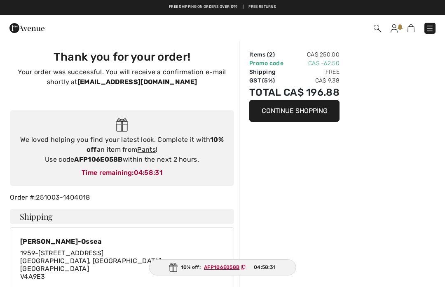
click at [116, 160] on strong "AFP106E058B" at bounding box center [98, 159] width 48 height 8
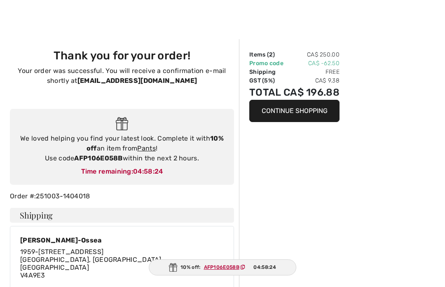
scroll to position [2, 0]
click at [116, 147] on div "We loved helping you find your latest look. Complete it with 10% off an item fr…" at bounding box center [122, 148] width 208 height 30
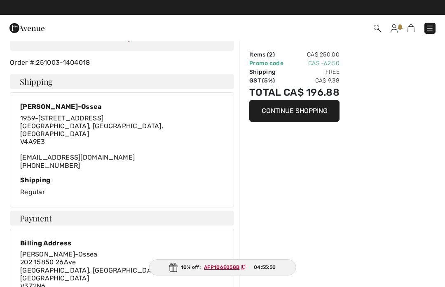
scroll to position [133, 0]
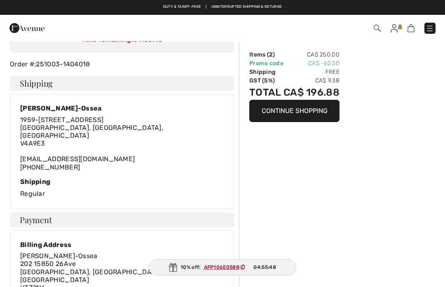
click at [297, 108] on button "Continue Shopping" at bounding box center [295, 111] width 90 height 22
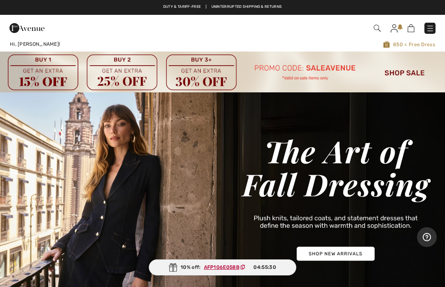
click at [334, 259] on img at bounding box center [222, 199] width 445 height 214
click at [326, 254] on img at bounding box center [222, 199] width 445 height 214
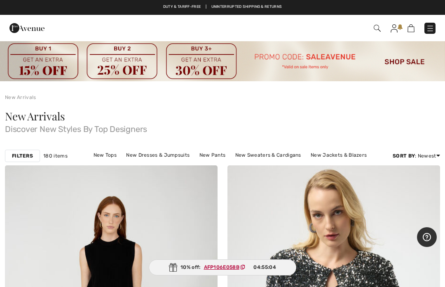
click at [216, 155] on link "New Pants" at bounding box center [213, 155] width 35 height 11
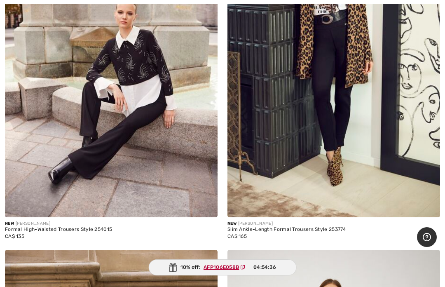
scroll to position [2501, 0]
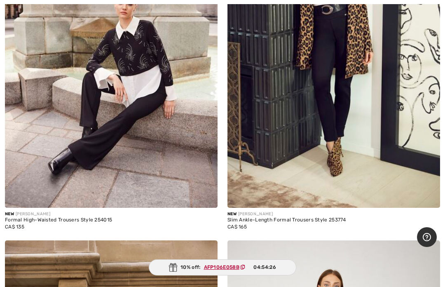
click at [344, 130] on img at bounding box center [334, 48] width 213 height 319
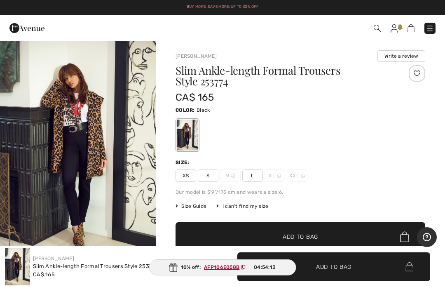
click at [115, 123] on img "1 / 3" at bounding box center [78, 157] width 156 height 234
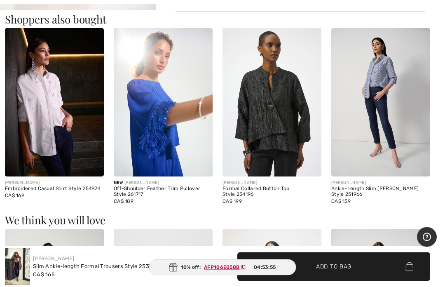
scroll to position [732, 0]
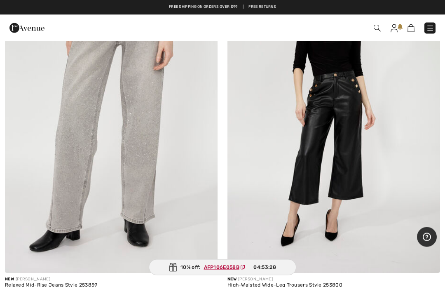
scroll to position [4195, 0]
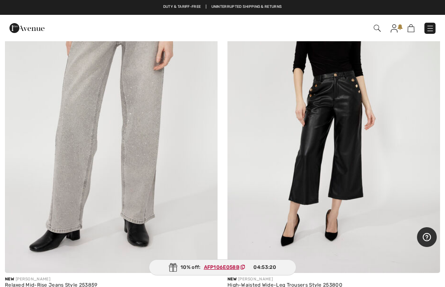
click at [134, 169] on img at bounding box center [111, 113] width 213 height 319
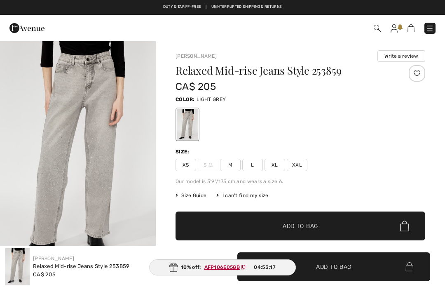
checkbox input "true"
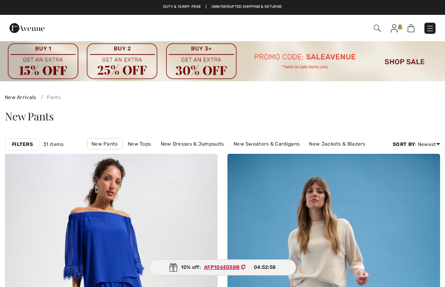
scroll to position [4195, 0]
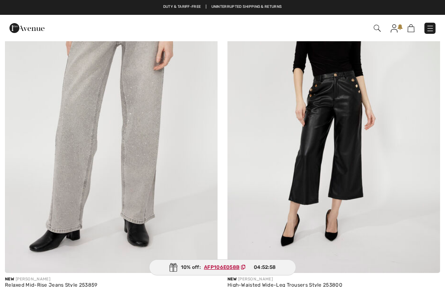
checkbox input "true"
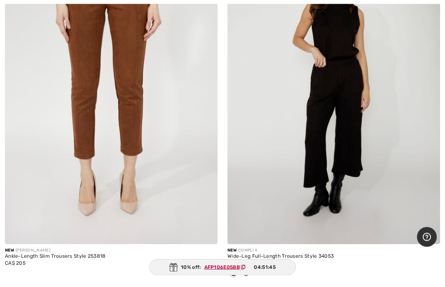
scroll to position [601, 0]
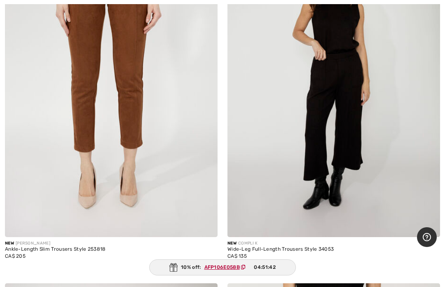
click at [247, 270] on div at bounding box center [246, 267] width 12 height 14
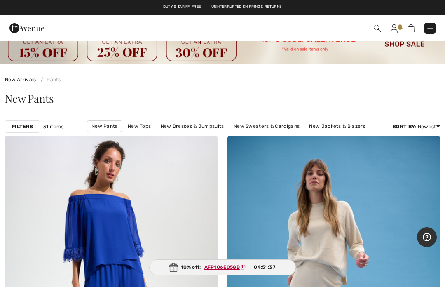
scroll to position [0, 0]
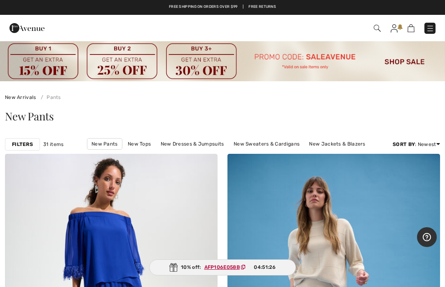
click at [221, 150] on link "New Skirts" at bounding box center [204, 155] width 34 height 11
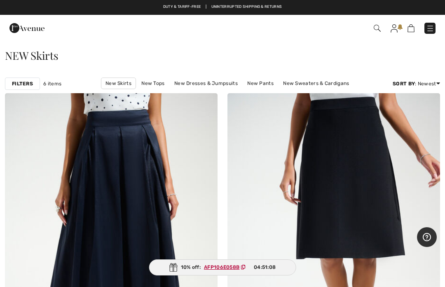
scroll to position [60, 0]
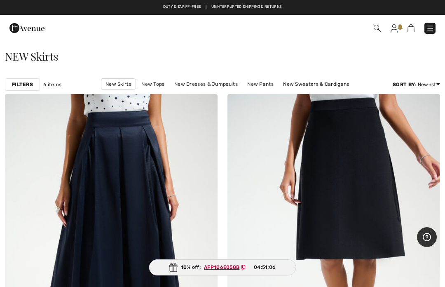
click at [109, 200] on img at bounding box center [111, 253] width 213 height 319
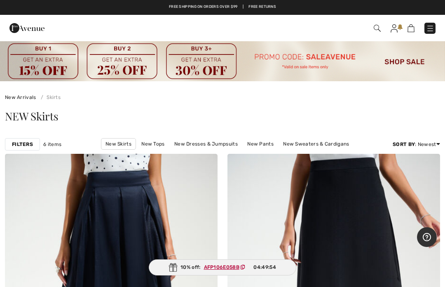
click at [137, 139] on link "New Tops" at bounding box center [152, 144] width 31 height 11
click at [137, 144] on link "New Tops" at bounding box center [152, 144] width 31 height 11
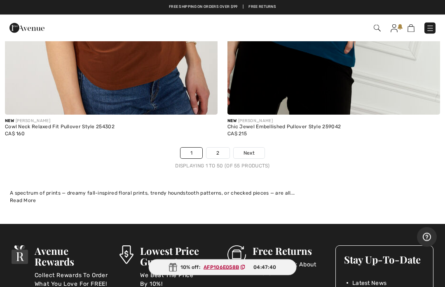
scroll to position [9298, 0]
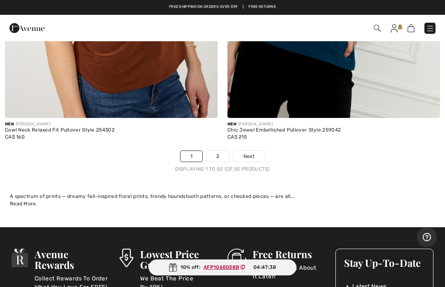
click at [255, 151] on link "Next" at bounding box center [249, 156] width 31 height 11
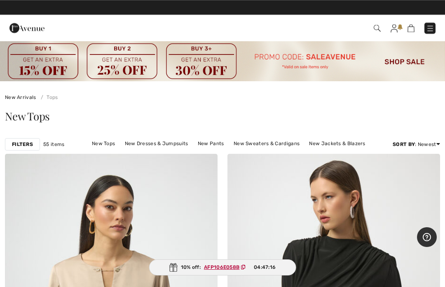
click at [144, 148] on link "New Dresses & Jumpsuits" at bounding box center [157, 143] width 72 height 11
click at [148, 148] on link "New Dresses & Jumpsuits" at bounding box center [157, 143] width 72 height 11
click at [139, 143] on link "New Dresses & Jumpsuits" at bounding box center [157, 143] width 72 height 11
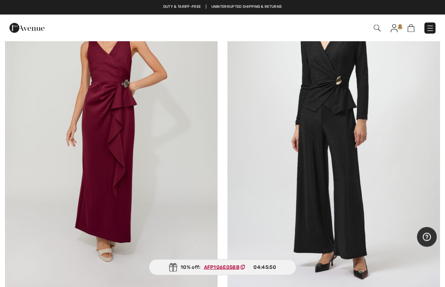
scroll to position [3859, 0]
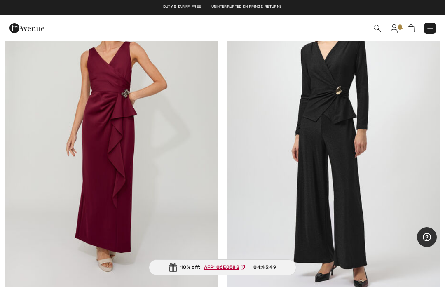
click at [40, 213] on img at bounding box center [111, 138] width 213 height 319
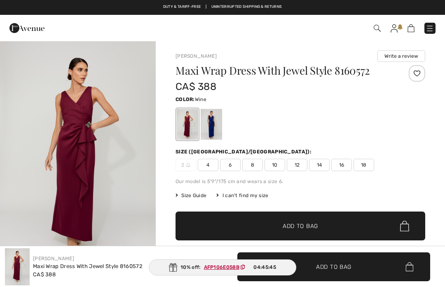
checkbox input "true"
click at [428, 33] on img at bounding box center [430, 28] width 8 height 8
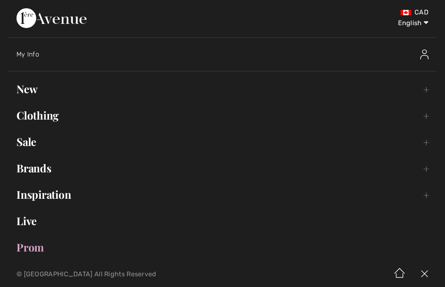
click at [52, 117] on link "Clothing Toggle submenu" at bounding box center [222, 115] width 429 height 18
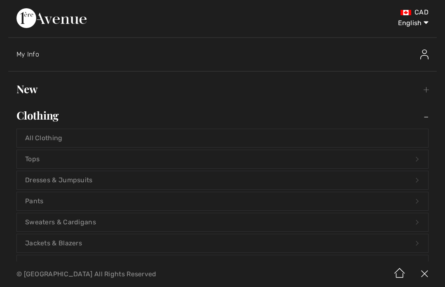
click at [55, 136] on link "All Clothing" at bounding box center [223, 138] width 412 height 18
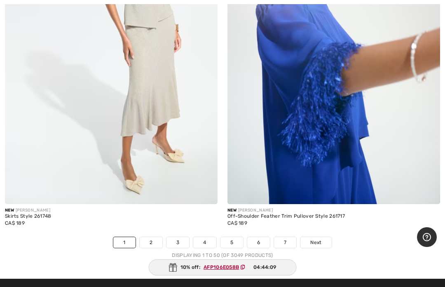
scroll to position [9150, 0]
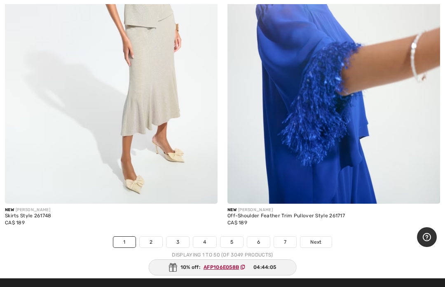
click at [316, 238] on span "Next" at bounding box center [316, 241] width 11 height 7
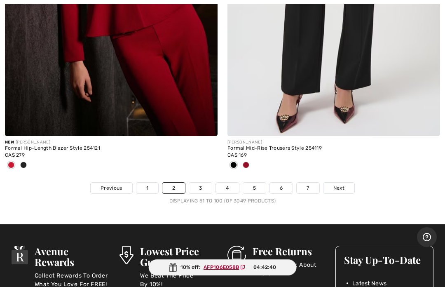
scroll to position [9276, 0]
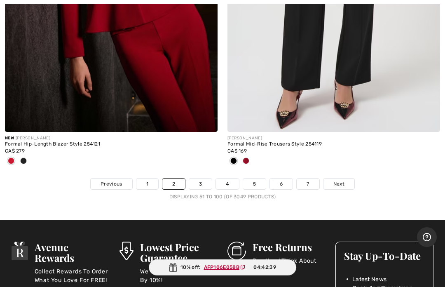
click at [343, 180] on link "Next" at bounding box center [339, 184] width 31 height 11
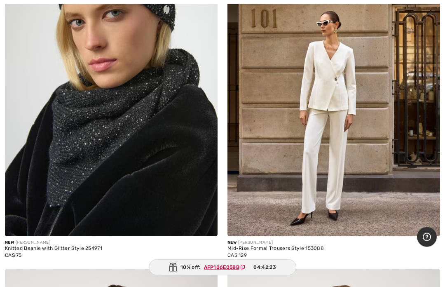
scroll to position [1663, 0]
